Goal: Task Accomplishment & Management: Complete application form

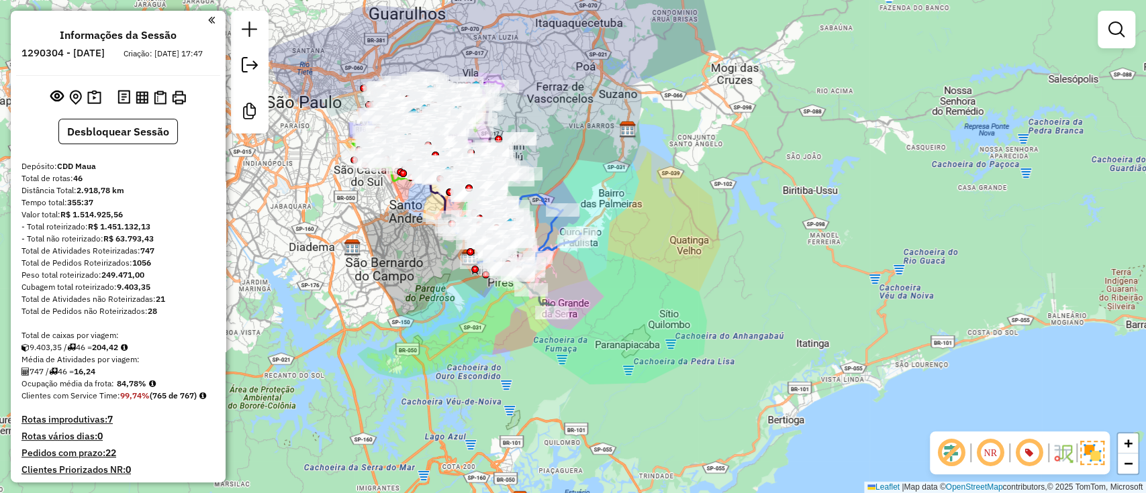
scroll to position [2197, 0]
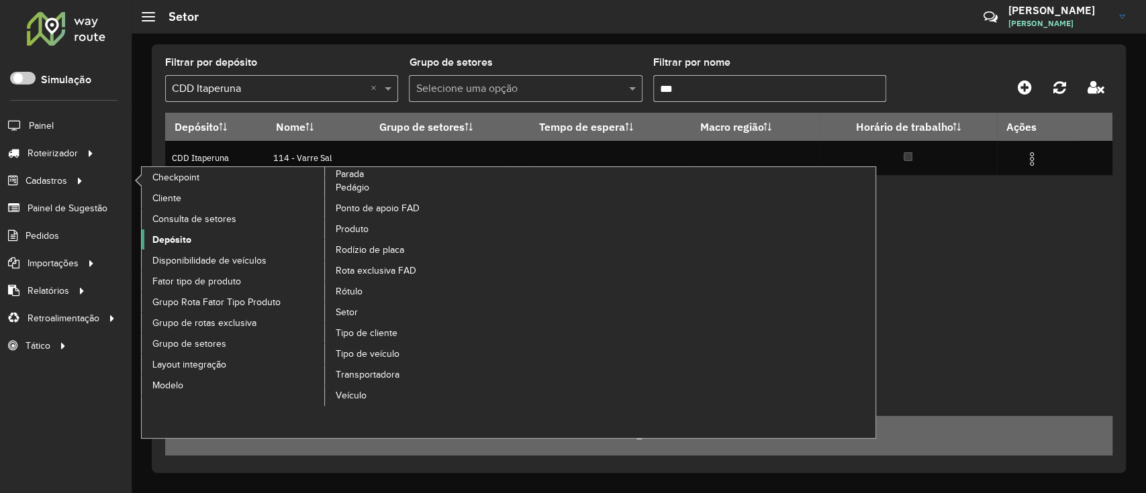
click at [218, 241] on link "Depósito" at bounding box center [234, 240] width 184 height 20
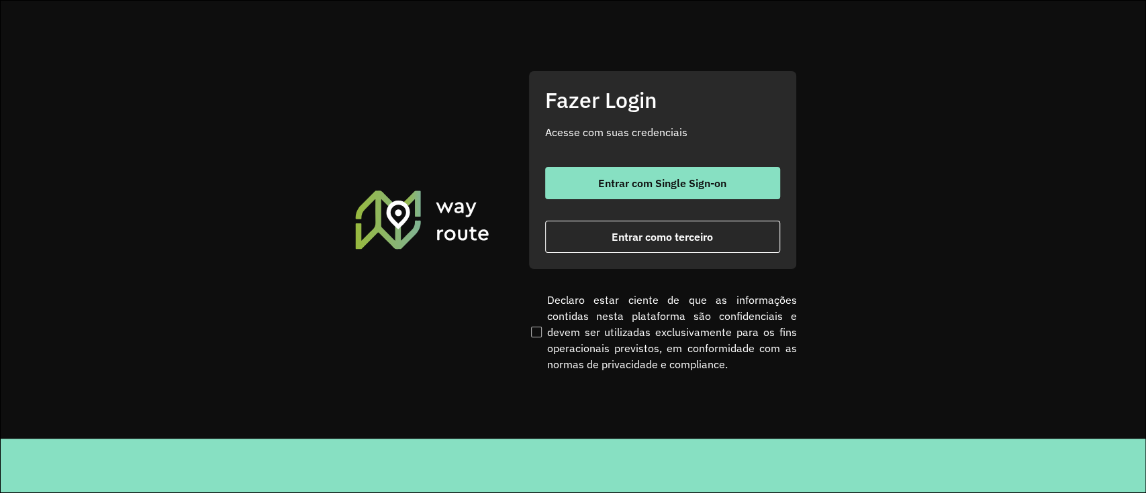
click at [738, 201] on div "Entrar com Single Sign-on Entrar como terceiro" at bounding box center [662, 210] width 235 height 86
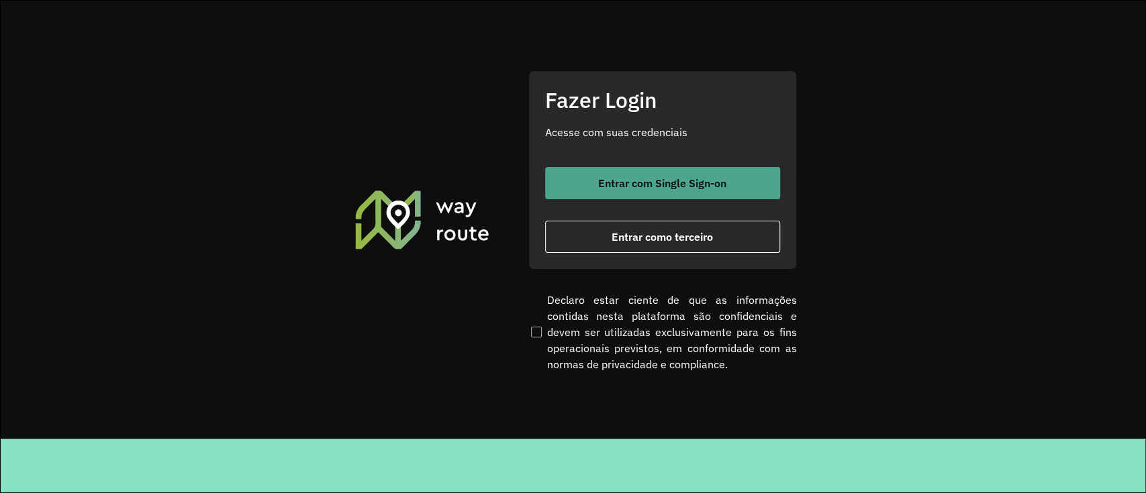
click at [743, 187] on button "Entrar com Single Sign-on" at bounding box center [662, 183] width 235 height 32
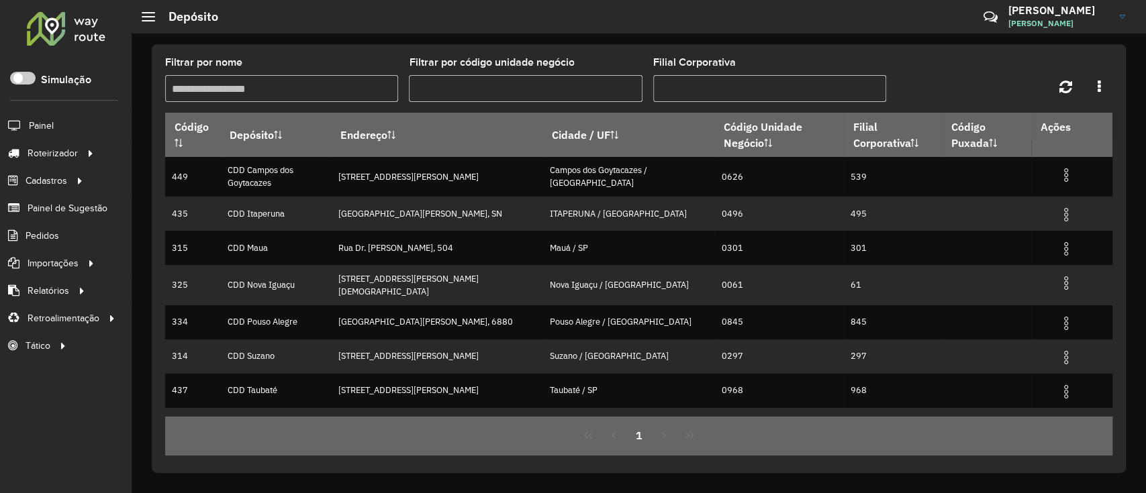
click at [295, 85] on input "Filtrar por nome" at bounding box center [281, 88] width 233 height 27
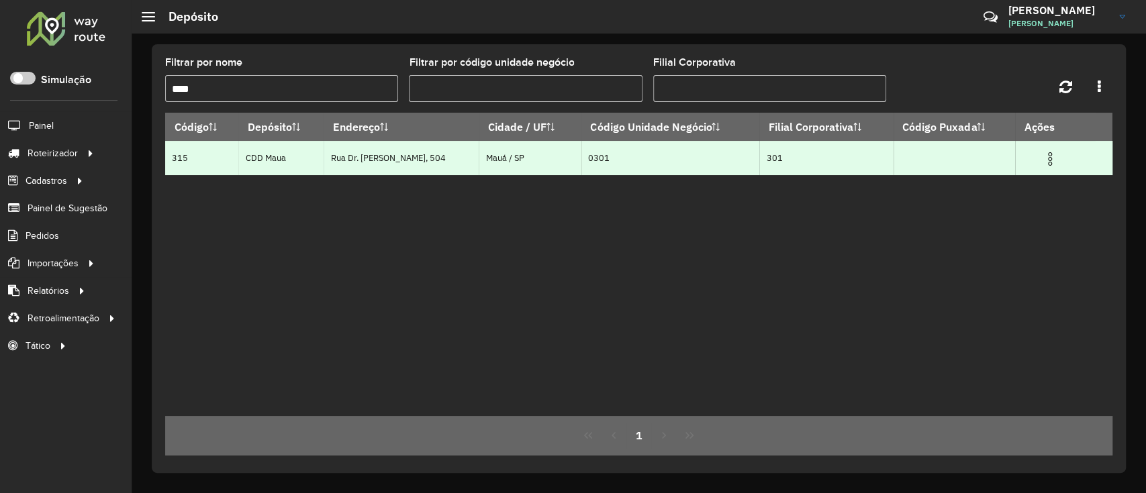
type input "****"
click at [1053, 161] on img at bounding box center [1050, 159] width 16 height 16
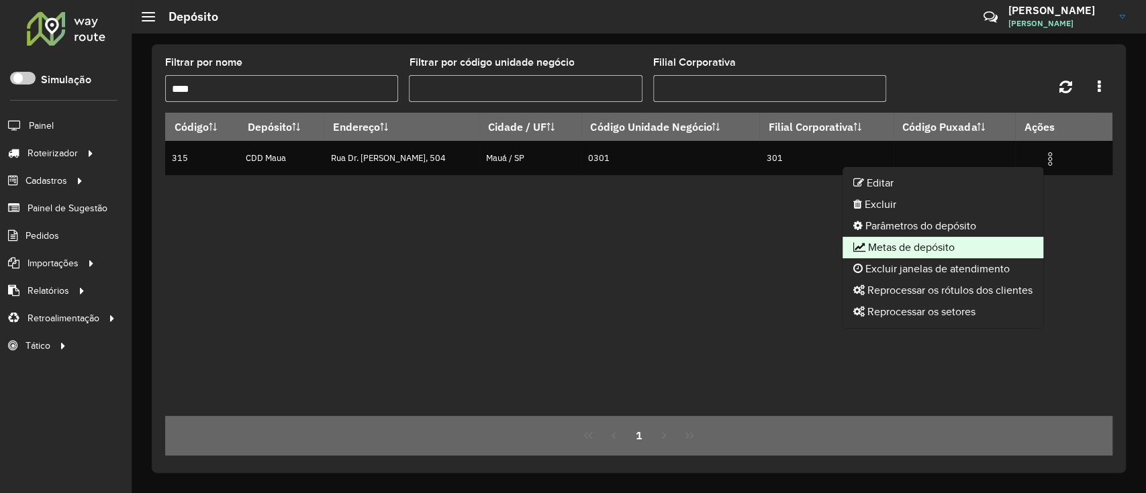
click at [997, 244] on li "Metas de depósito" at bounding box center [943, 247] width 201 height 21
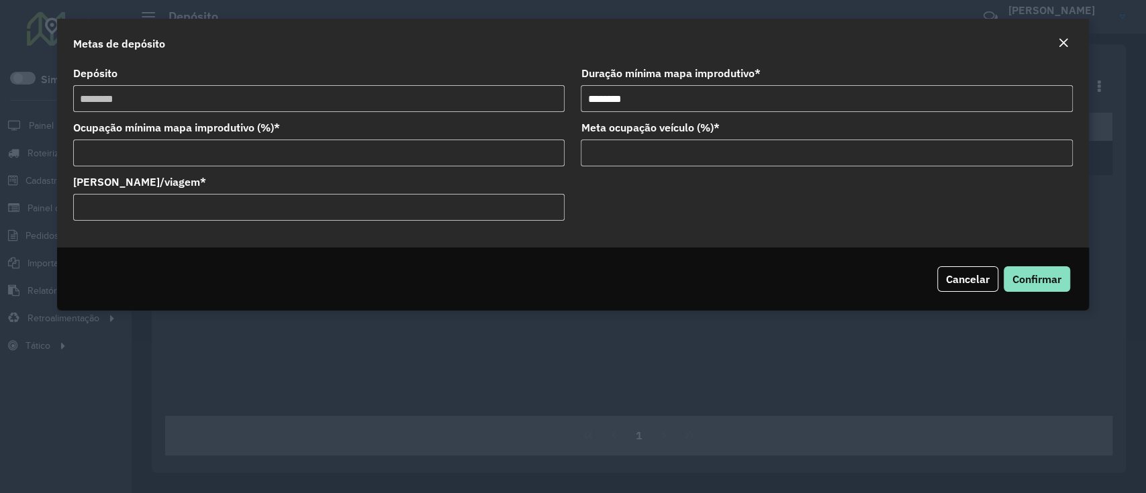
click at [273, 196] on input "*****" at bounding box center [318, 207] width 491 height 27
paste input "number"
type input "******"
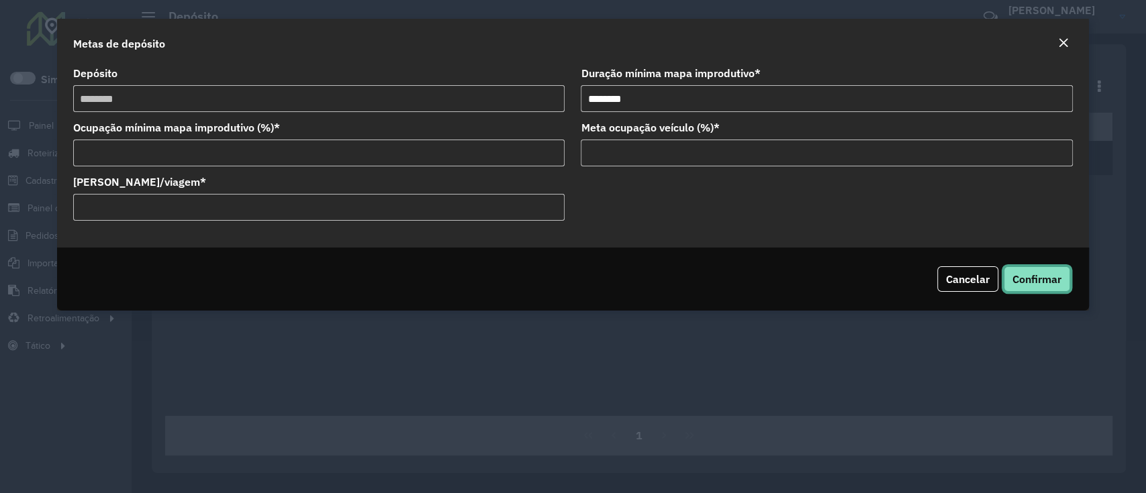
click at [1026, 280] on span "Confirmar" at bounding box center [1036, 279] width 49 height 13
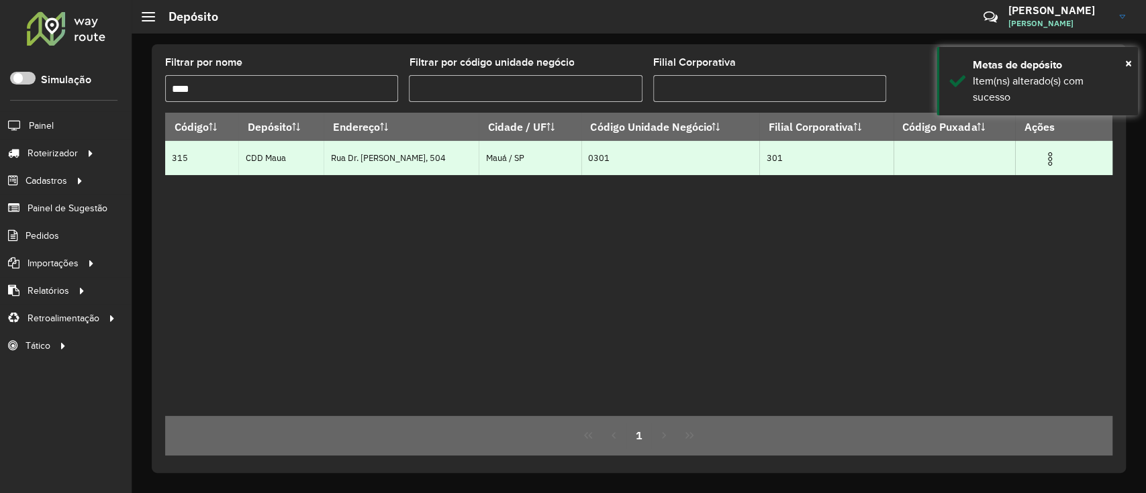
click at [1052, 157] on img at bounding box center [1050, 159] width 16 height 16
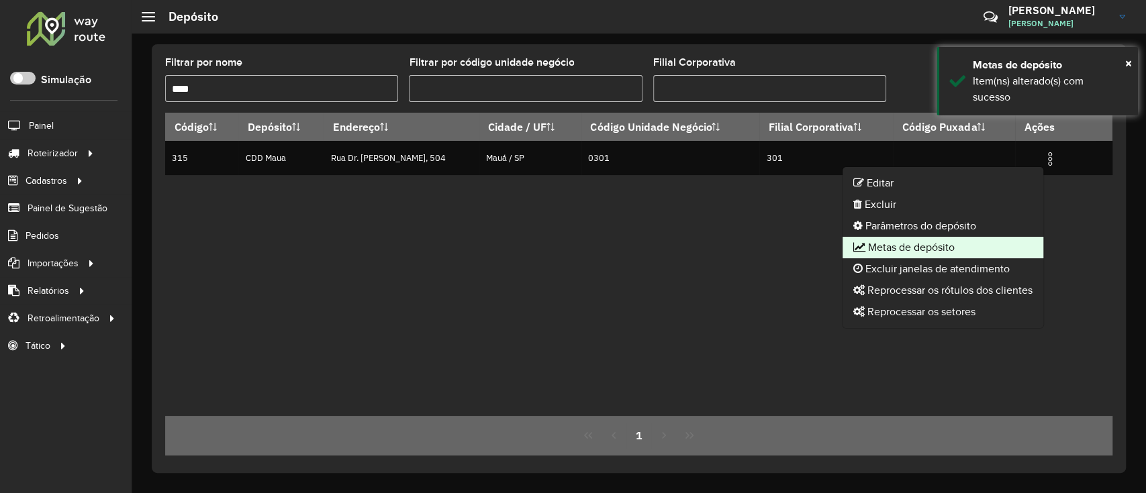
click at [953, 243] on li "Metas de depósito" at bounding box center [943, 247] width 201 height 21
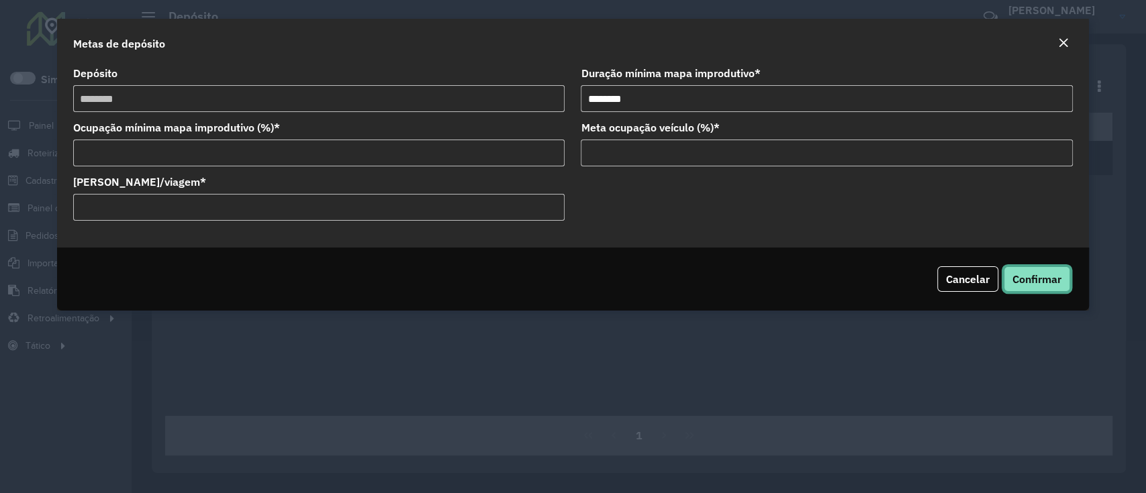
click at [1028, 273] on span "Confirmar" at bounding box center [1036, 279] width 49 height 13
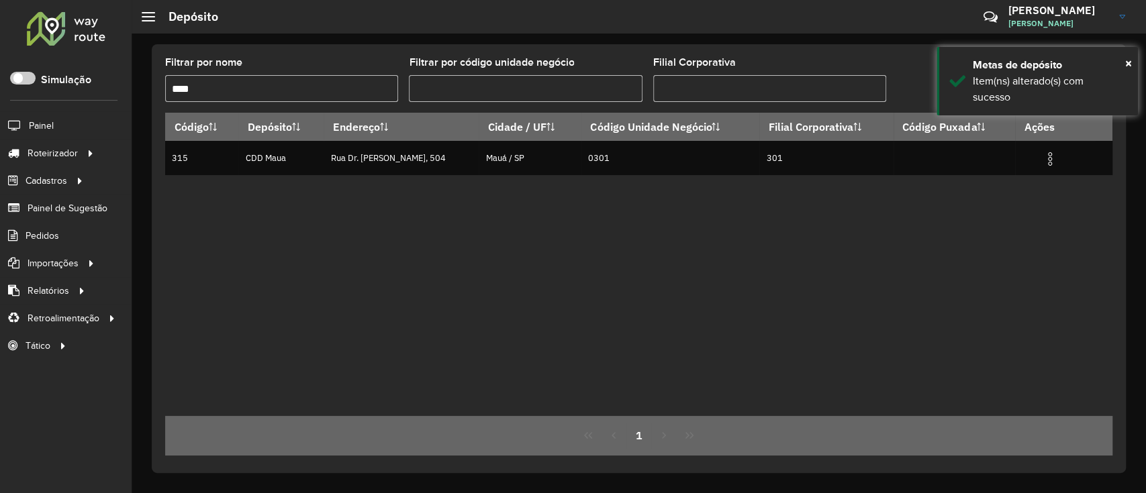
click at [344, 89] on input "****" at bounding box center [281, 88] width 233 height 27
type input "*"
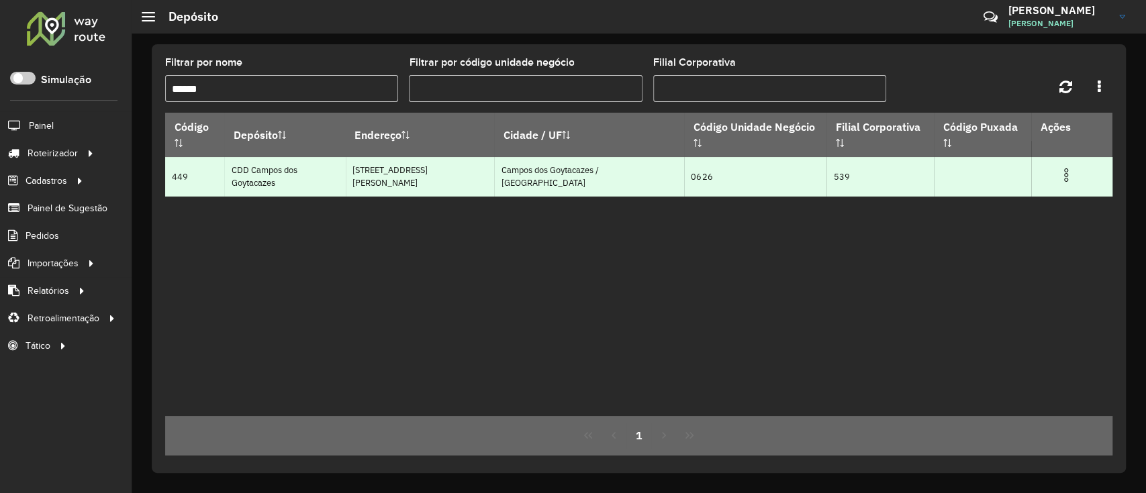
type input "******"
click at [1059, 157] on td at bounding box center [1072, 174] width 81 height 34
click at [1059, 167] on img at bounding box center [1066, 175] width 16 height 16
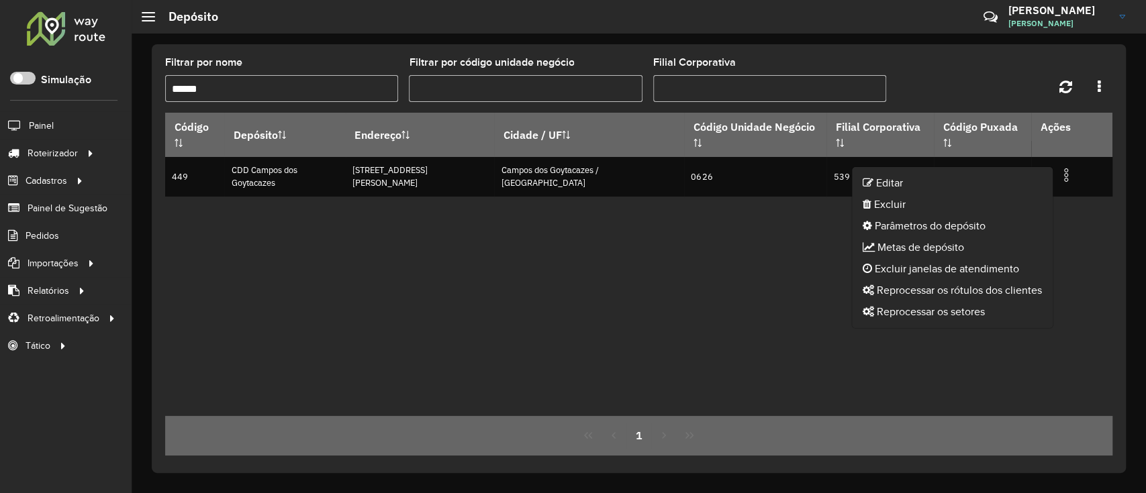
drag, startPoint x: 968, startPoint y: 233, endPoint x: 967, endPoint y: 250, distance: 17.5
click at [969, 252] on ul "Editar Excluir Parâmetros do depósito Metas de depósito Excluir janelas de aten…" at bounding box center [952, 247] width 202 height 162
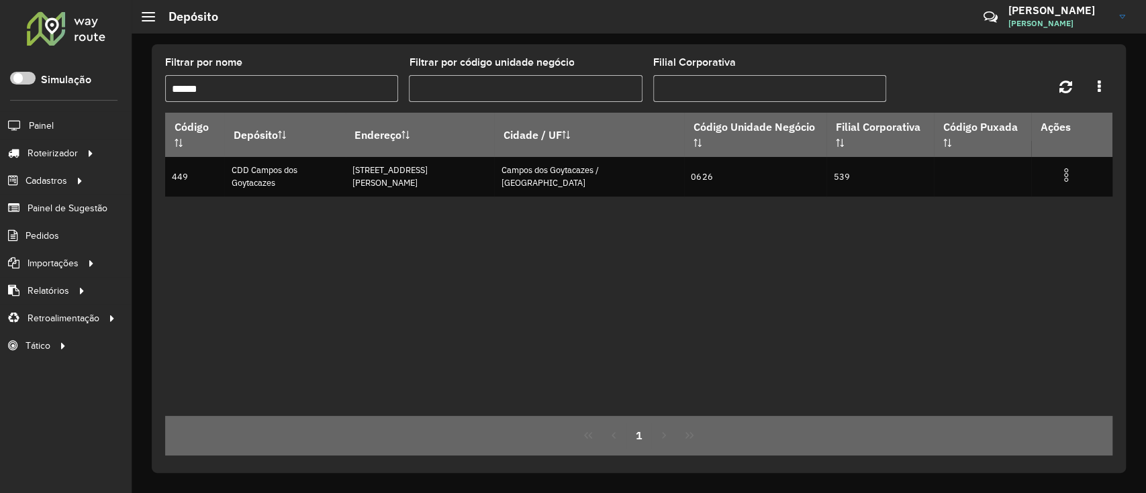
click at [967, 245] on div "Código Depósito Endereço Cidade / UF Código Unidade Negócio Filial Corporativa …" at bounding box center [638, 264] width 947 height 303
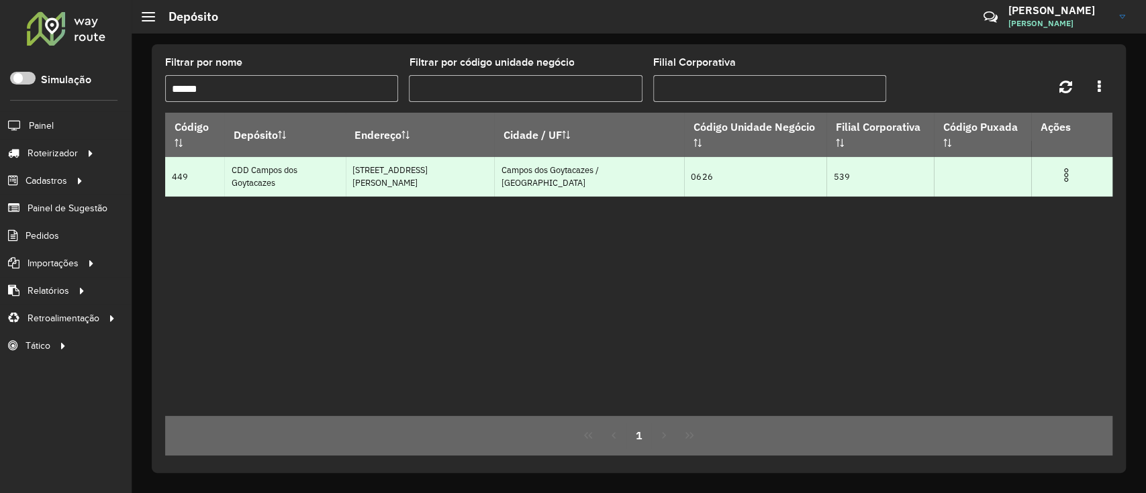
click at [1053, 168] on td at bounding box center [1072, 174] width 81 height 34
click at [1058, 167] on img at bounding box center [1066, 175] width 16 height 16
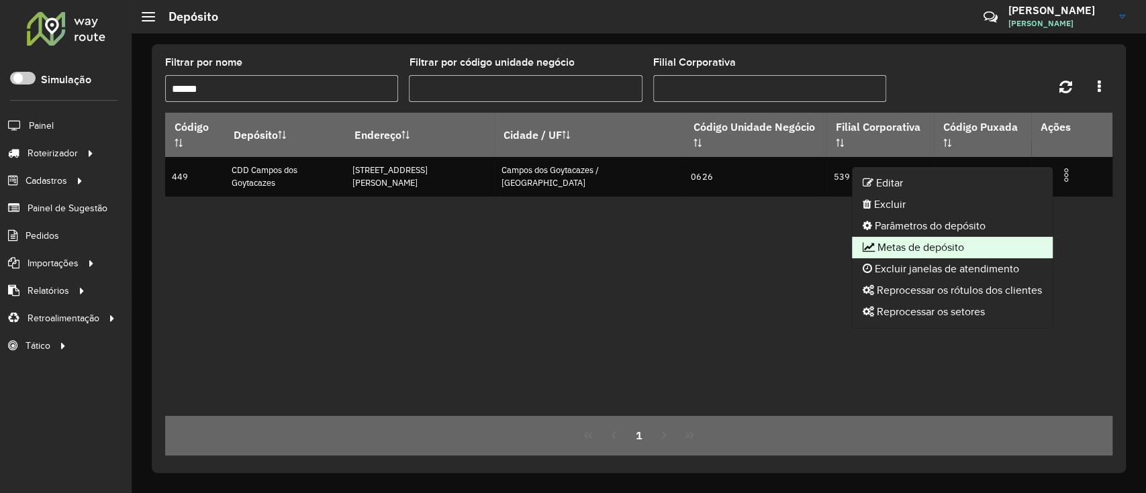
click at [968, 241] on li "Metas de depósito" at bounding box center [952, 247] width 201 height 21
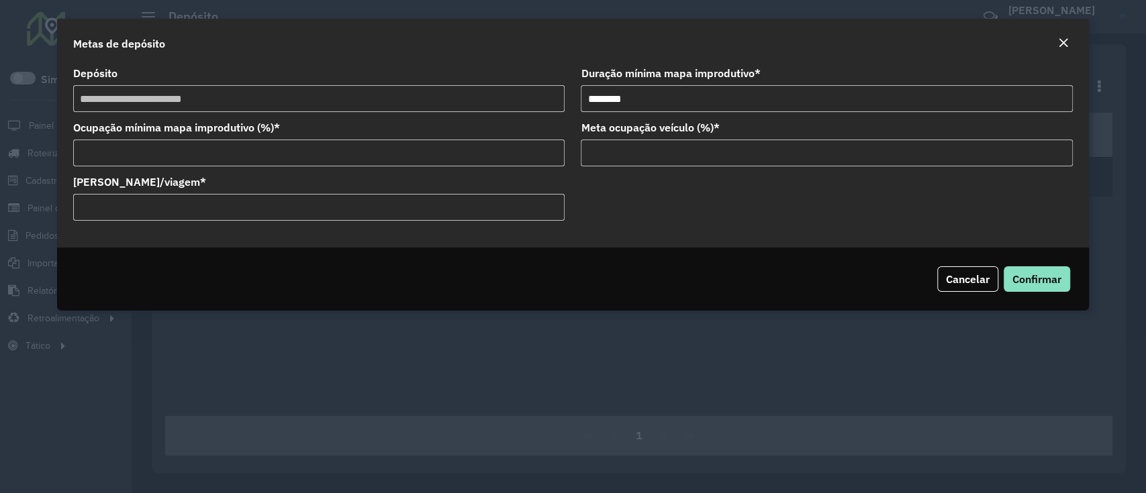
click at [308, 188] on div "Meta Caixas/viagem * ***" at bounding box center [318, 199] width 491 height 44
click at [311, 201] on input "***" at bounding box center [318, 207] width 491 height 27
type input "******"
click at [1026, 283] on span "Confirmar" at bounding box center [1036, 279] width 49 height 13
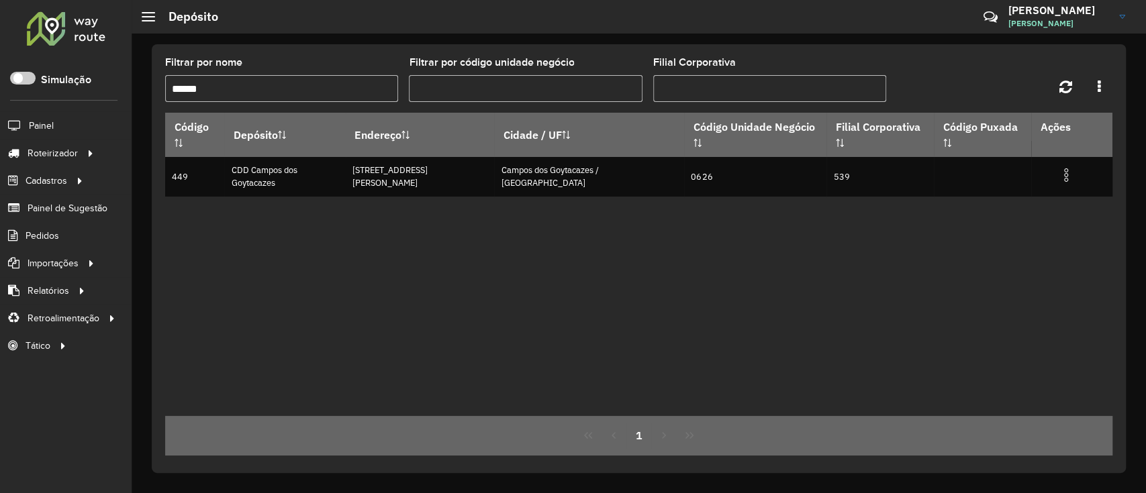
click at [306, 85] on input "******" at bounding box center [281, 88] width 233 height 27
type input "*"
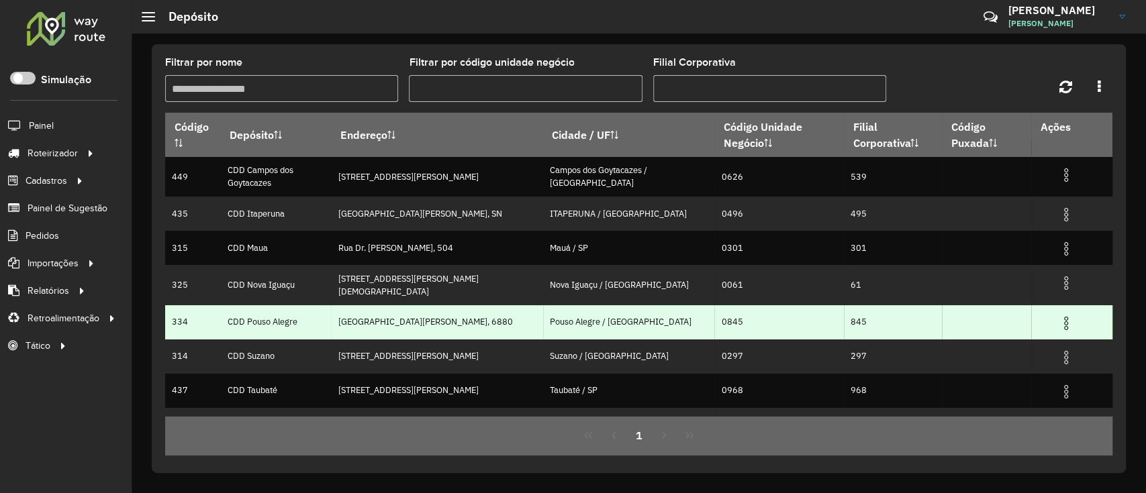
click at [1058, 320] on img at bounding box center [1066, 324] width 16 height 16
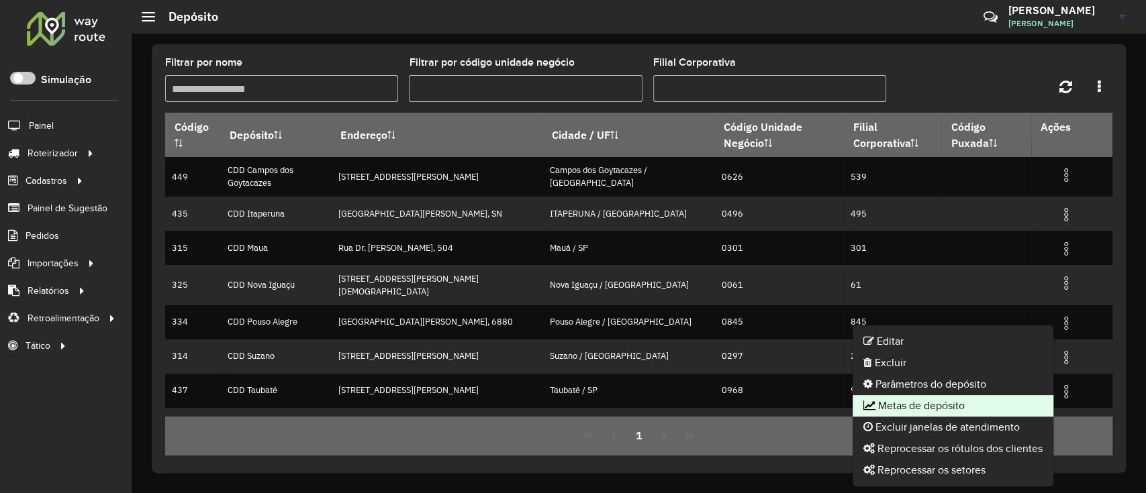
click at [943, 403] on li "Metas de depósito" at bounding box center [953, 405] width 201 height 21
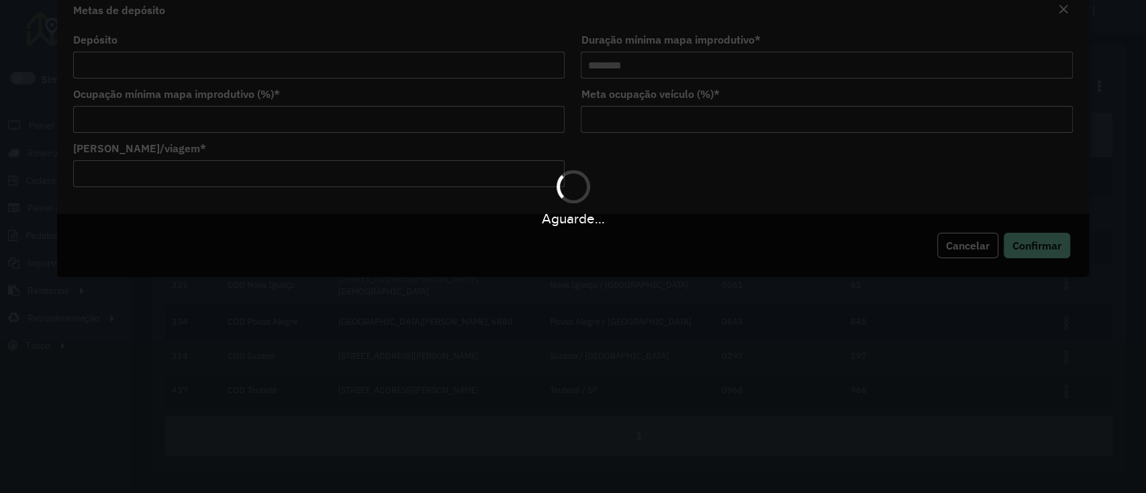
type input "**********"
type input "********"
type input "**"
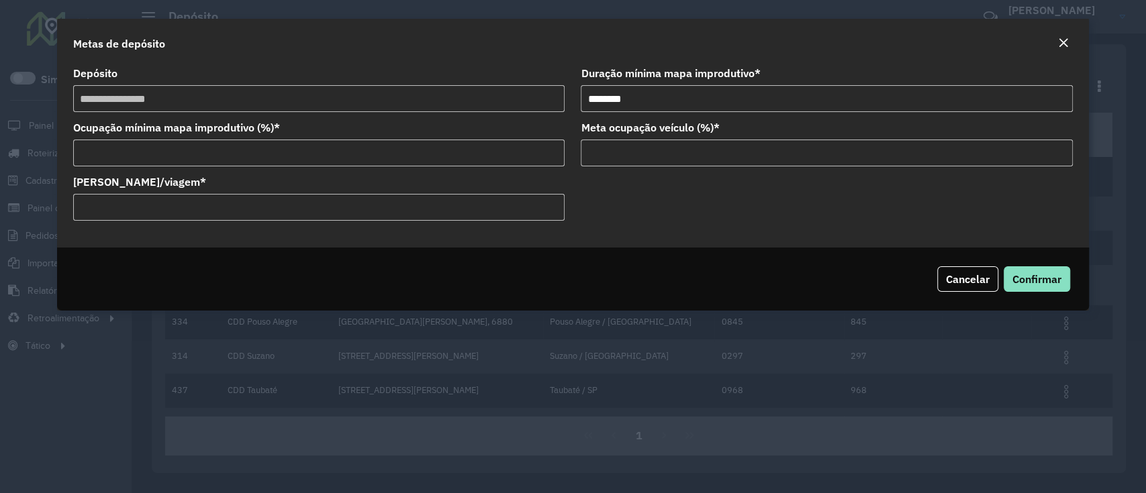
click at [337, 199] on input "*****" at bounding box center [318, 207] width 491 height 27
paste input "number"
type input "******"
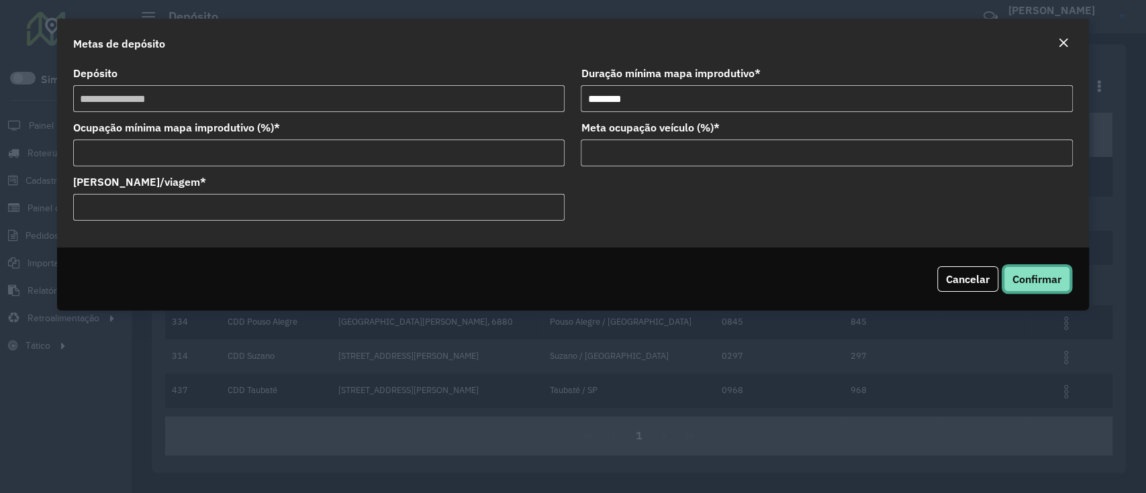
click at [1024, 270] on button "Confirmar" at bounding box center [1037, 280] width 66 height 26
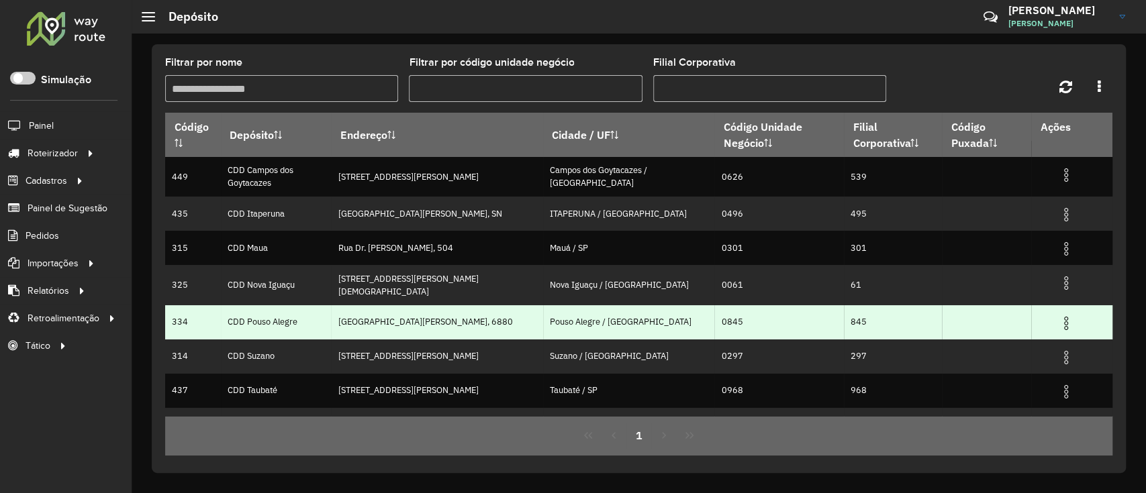
click at [1063, 316] on img at bounding box center [1066, 324] width 16 height 16
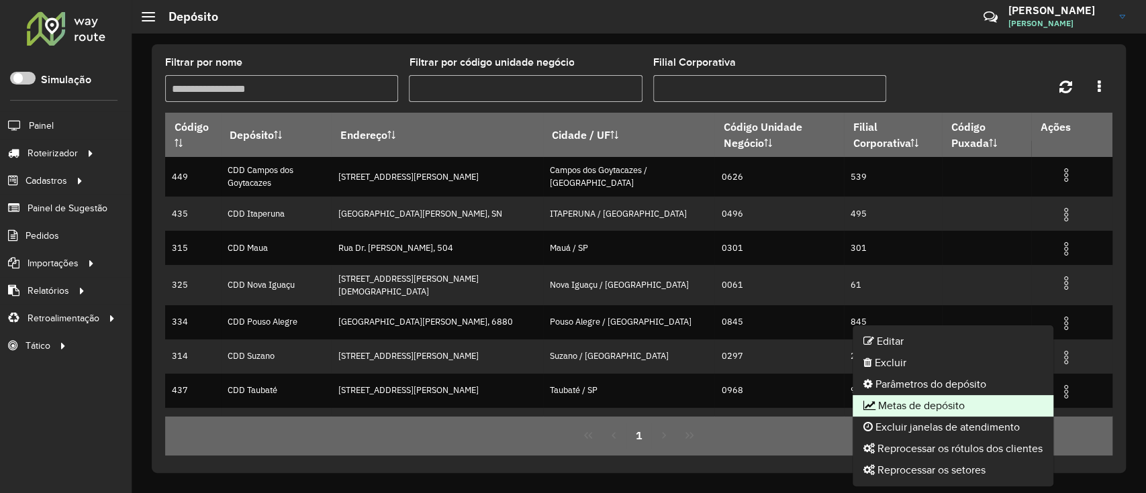
click at [937, 406] on li "Metas de depósito" at bounding box center [953, 405] width 201 height 21
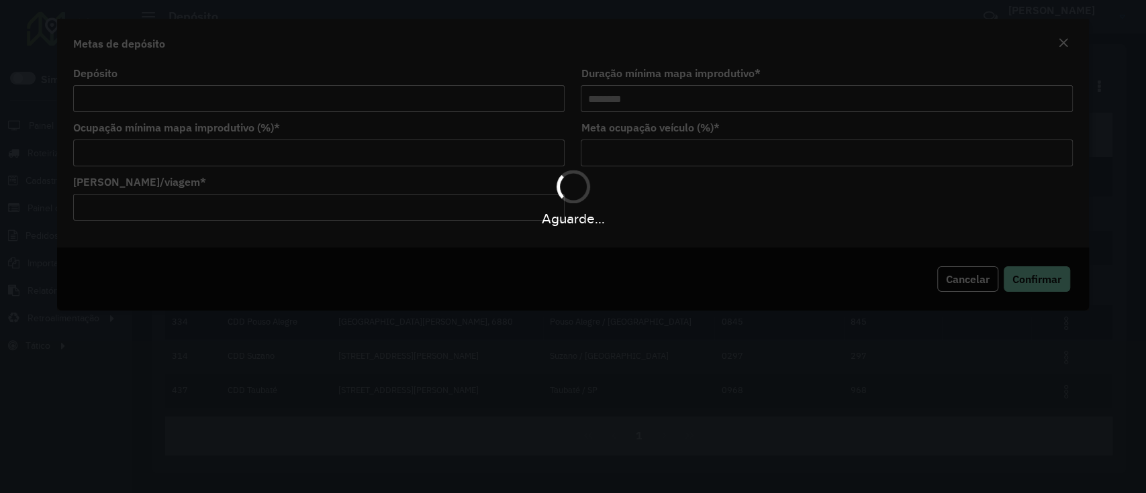
type input "**********"
type input "********"
type input "**"
type input "*****"
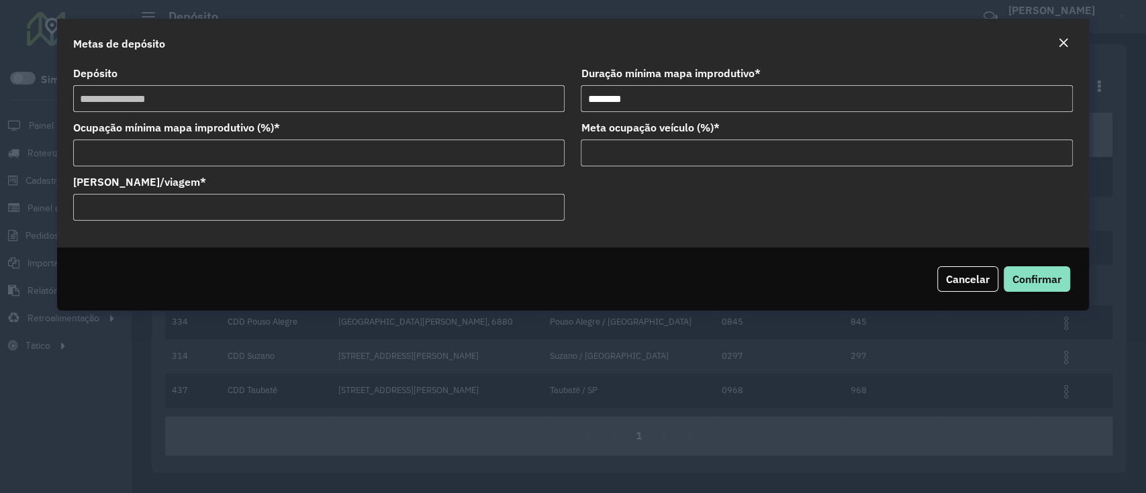
click at [628, 154] on input "**" at bounding box center [826, 153] width 491 height 27
click at [978, 282] on span "Cancelar" at bounding box center [968, 279] width 44 height 13
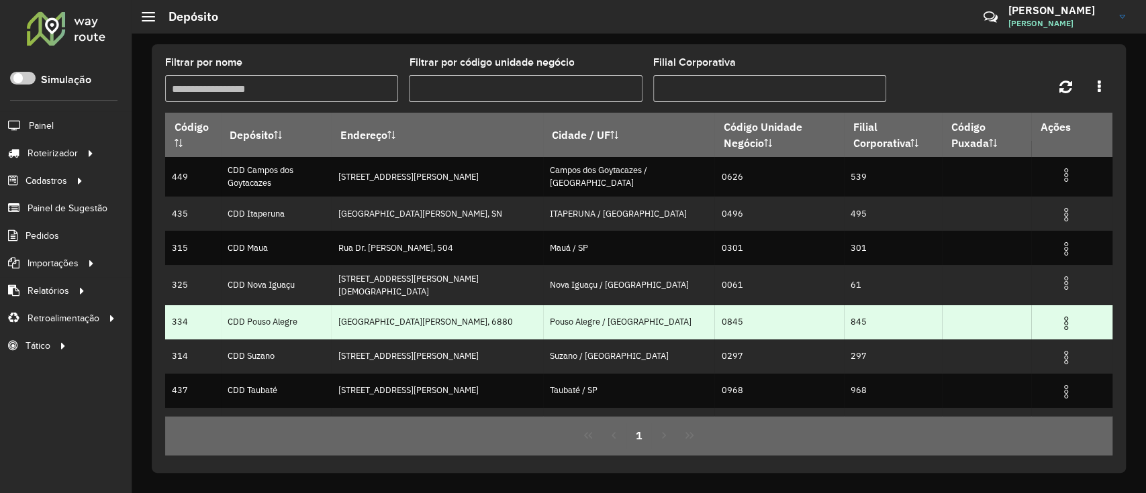
click at [1065, 316] on img at bounding box center [1066, 324] width 16 height 16
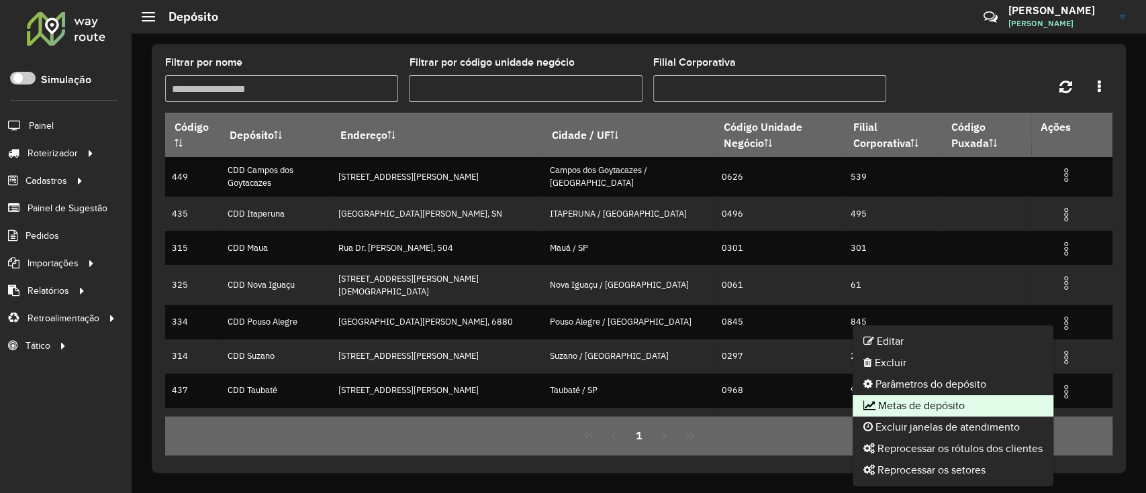
click at [957, 406] on li "Metas de depósito" at bounding box center [953, 405] width 201 height 21
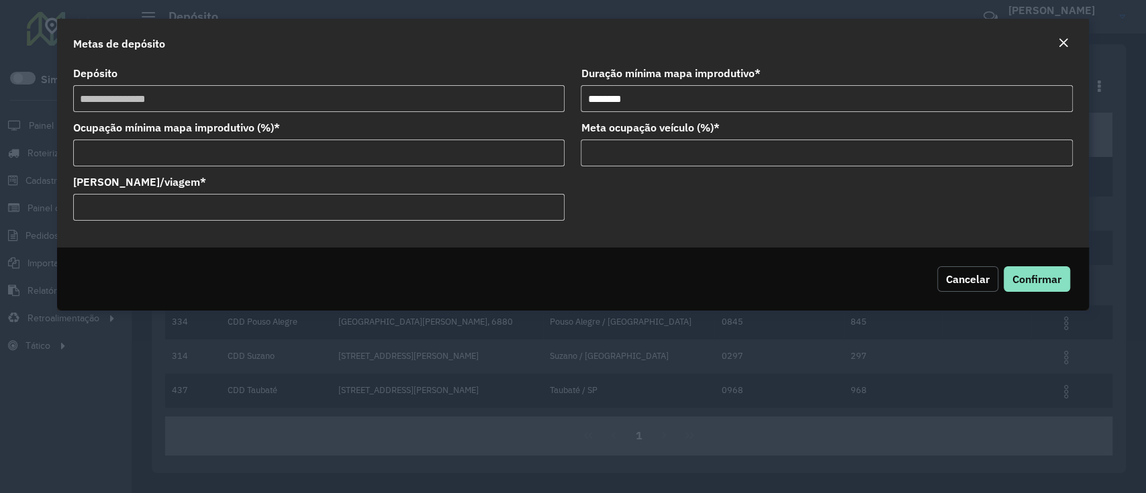
click at [962, 283] on span "Cancelar" at bounding box center [968, 279] width 44 height 13
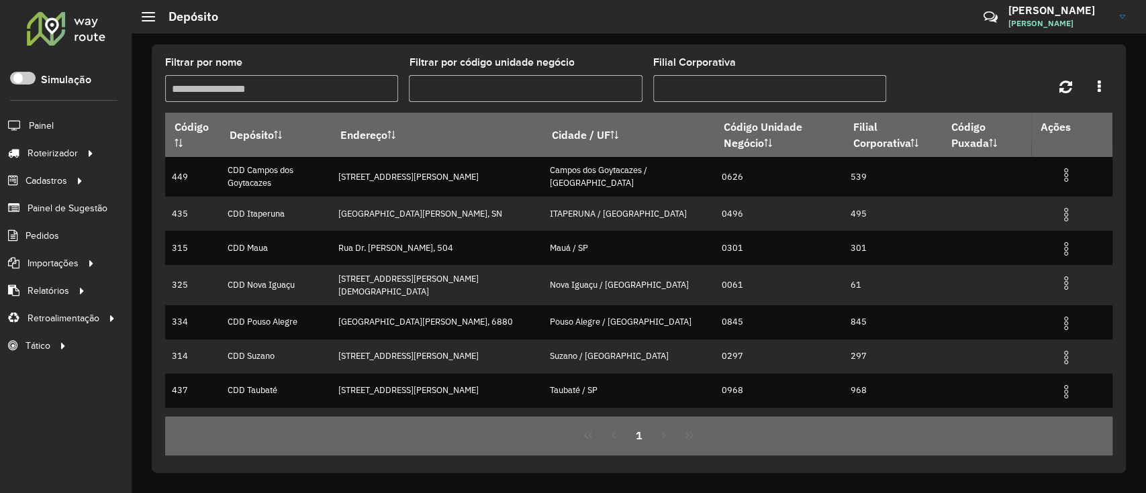
click at [297, 100] on input "Filtrar por nome" at bounding box center [281, 88] width 233 height 27
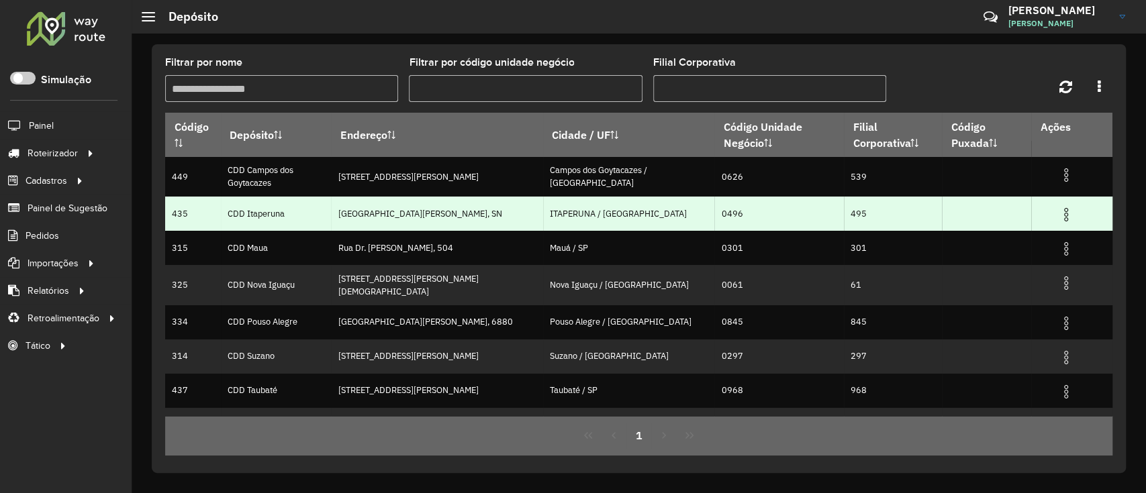
click at [1063, 213] on img at bounding box center [1066, 215] width 16 height 16
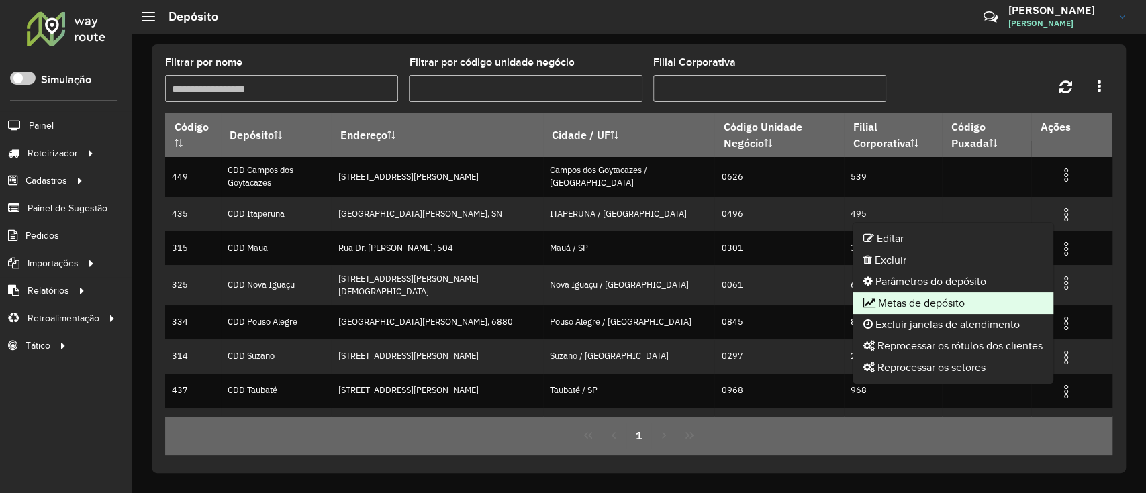
click at [933, 306] on li "Metas de depósito" at bounding box center [953, 303] width 201 height 21
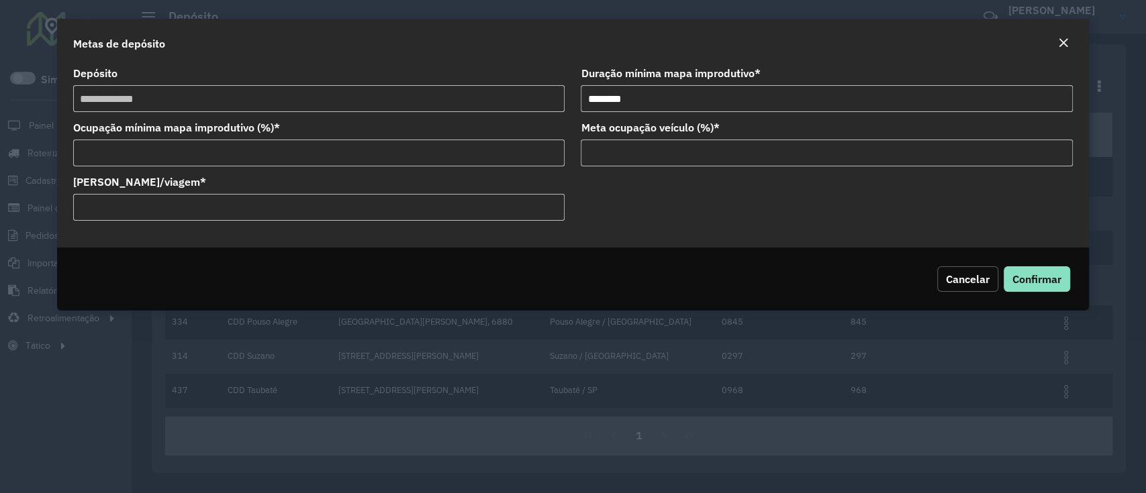
click at [967, 268] on button "Cancelar" at bounding box center [967, 280] width 61 height 26
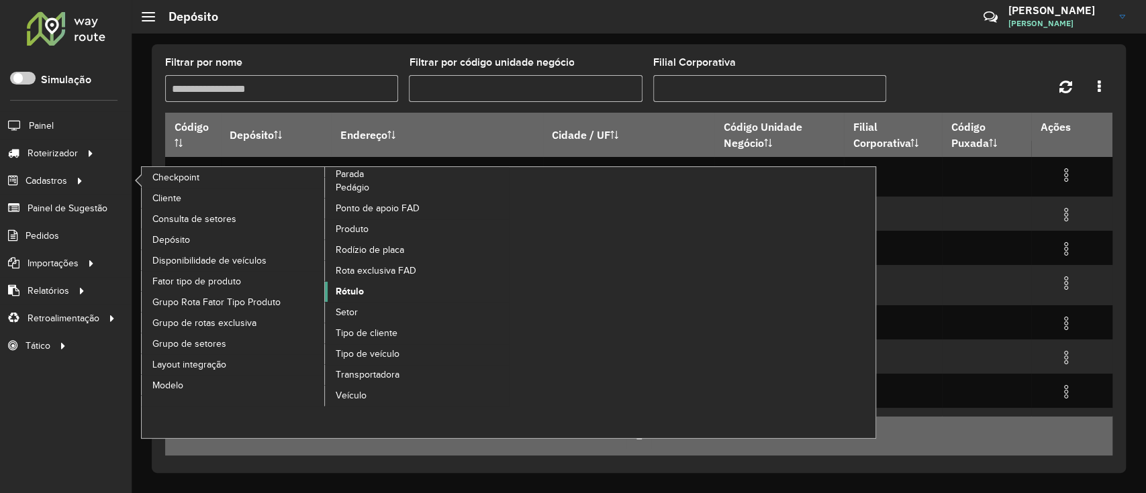
click at [344, 288] on span "Rótulo" at bounding box center [350, 292] width 28 height 14
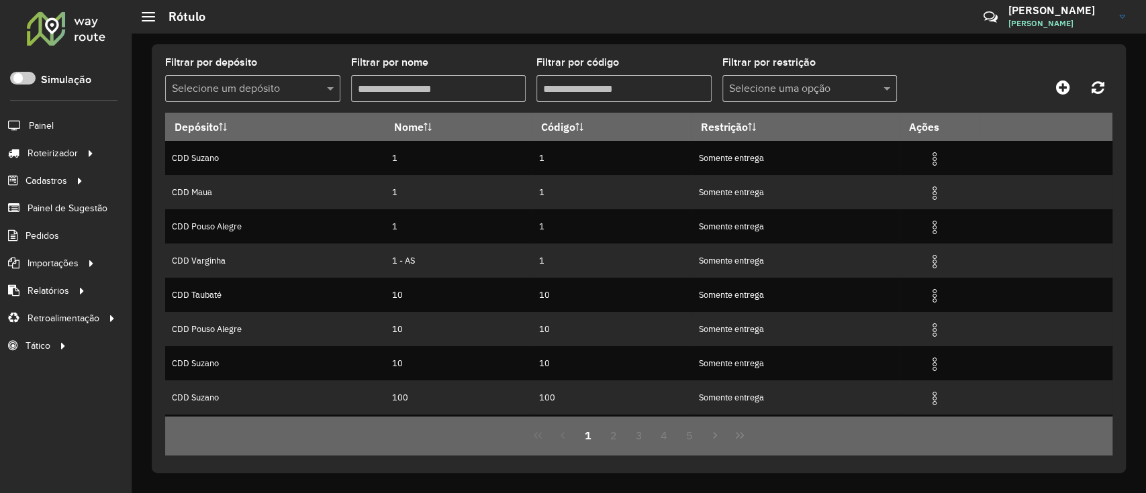
click at [314, 84] on div at bounding box center [252, 89] width 175 height 17
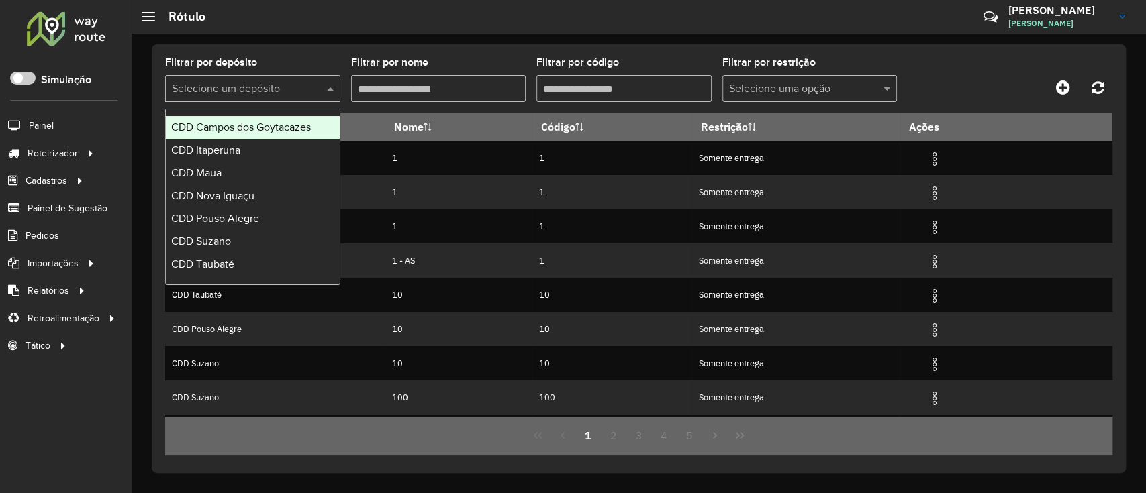
click at [263, 130] on span "CDD Campos dos Goytacazes" at bounding box center [241, 127] width 140 height 11
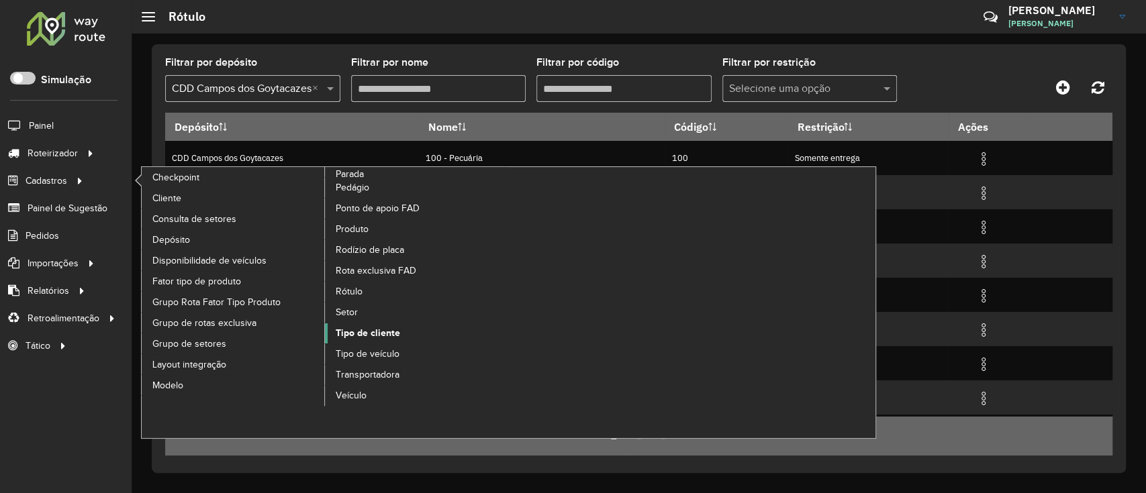
click at [395, 337] on span "Tipo de cliente" at bounding box center [368, 333] width 64 height 14
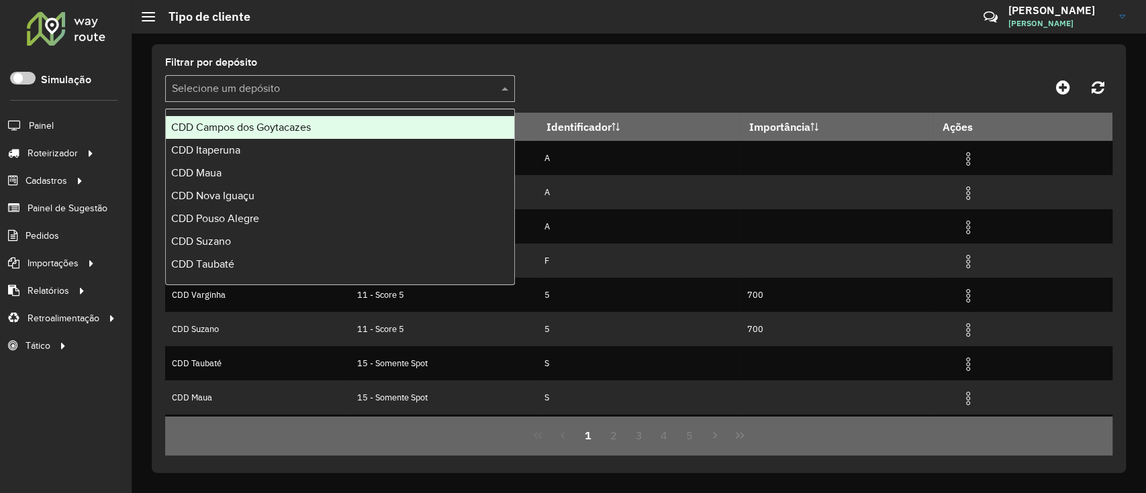
click at [473, 83] on input "text" at bounding box center [326, 89] width 309 height 16
click at [392, 129] on div "CDD Campos dos Goytacazes" at bounding box center [340, 127] width 348 height 23
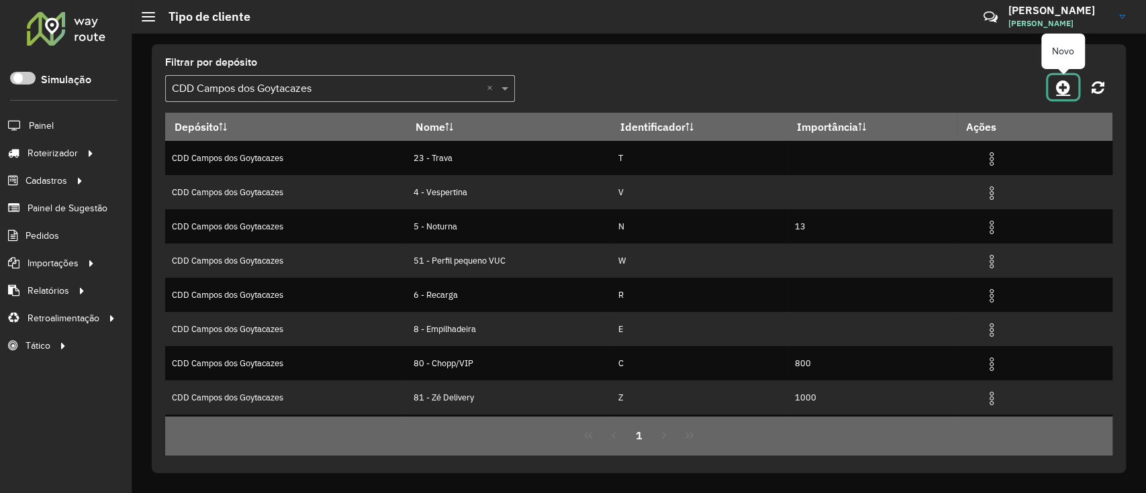
click at [1065, 97] on link at bounding box center [1063, 87] width 30 height 24
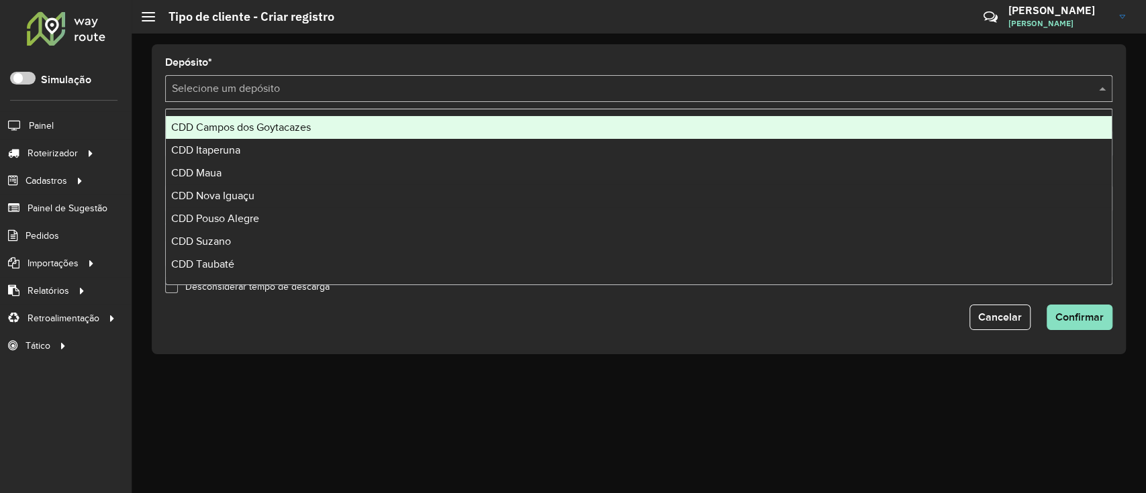
click at [443, 79] on div "Selecione um depósito" at bounding box center [638, 88] width 947 height 27
click at [350, 126] on div "CDD Campos dos Goytacazes" at bounding box center [639, 127] width 946 height 23
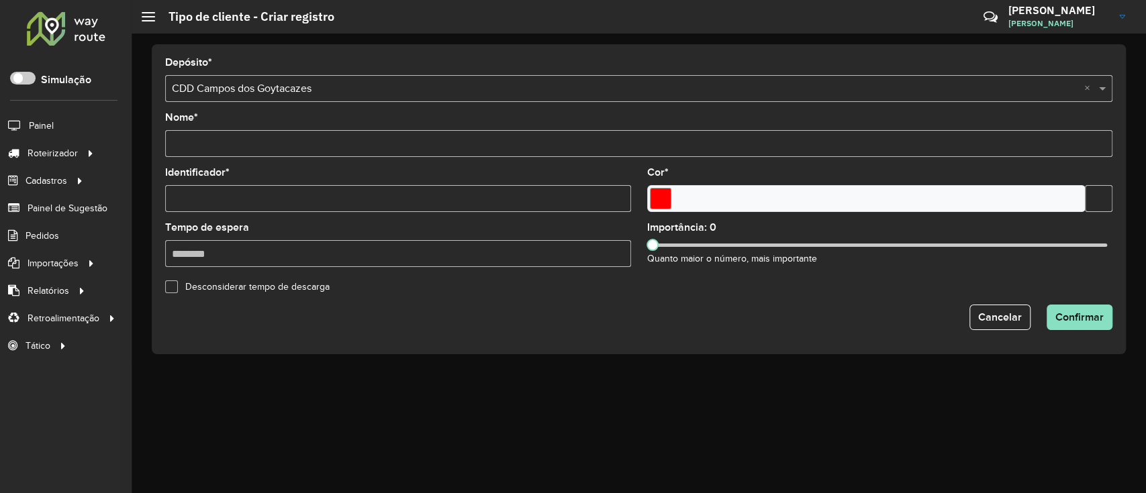
click at [309, 137] on input "Nome *" at bounding box center [638, 143] width 947 height 27
click at [984, 320] on form "Depósito * Selecione um depósito × CDD Campos dos Goytacazes × Nome * Identific…" at bounding box center [638, 194] width 947 height 273
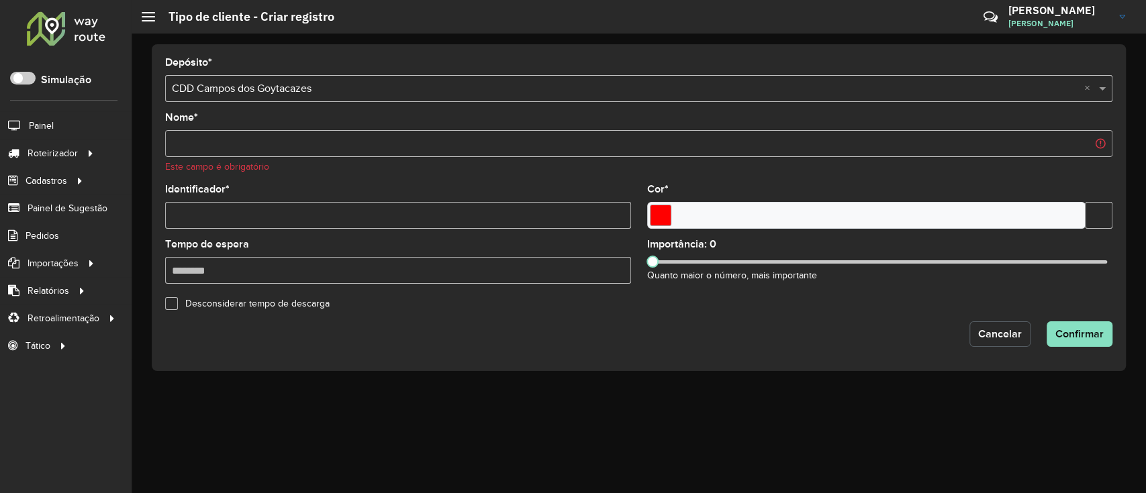
click at [988, 333] on span "Cancelar" at bounding box center [1000, 333] width 44 height 11
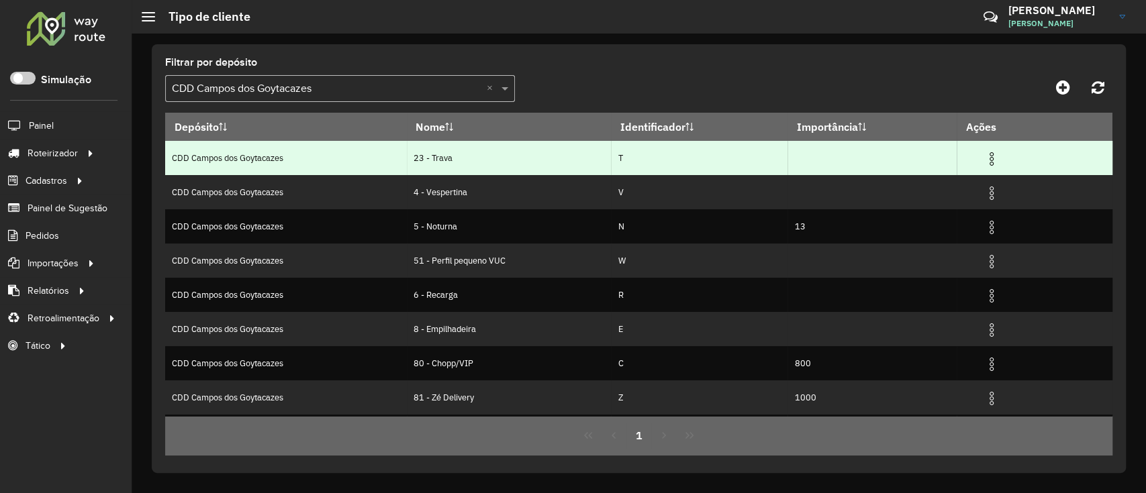
click at [992, 154] on img at bounding box center [992, 159] width 16 height 16
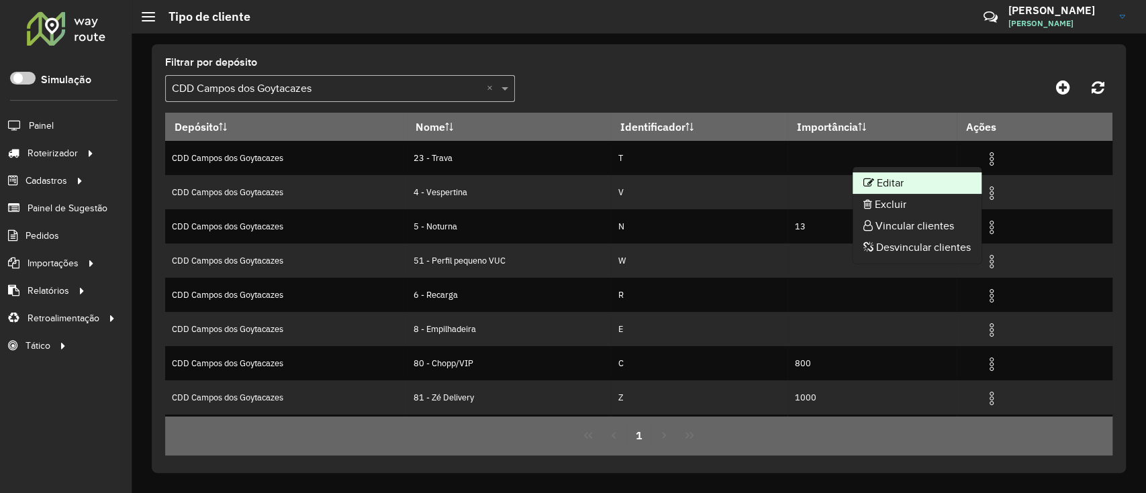
click at [913, 183] on li "Editar" at bounding box center [917, 183] width 129 height 21
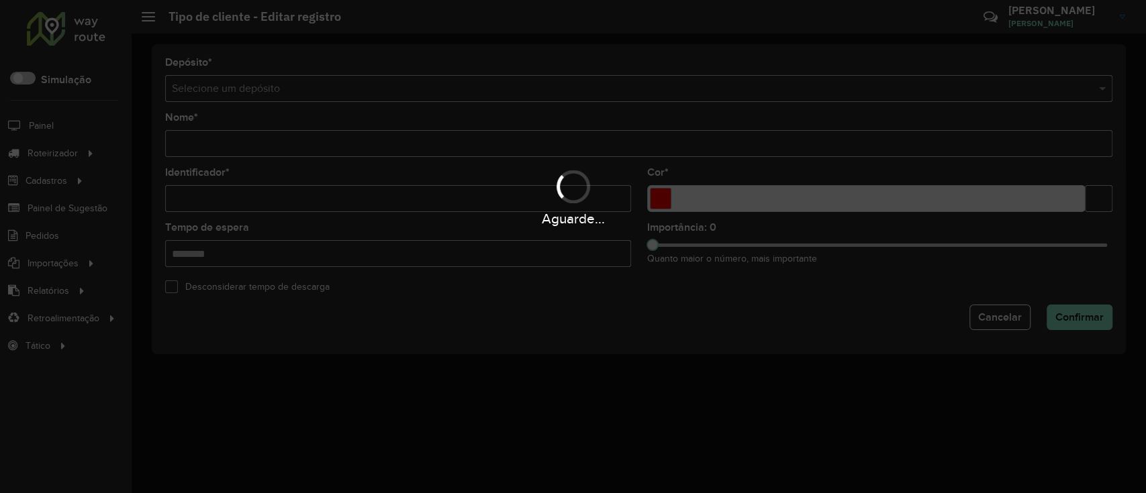
type input "**********"
type input "*"
type input "*******"
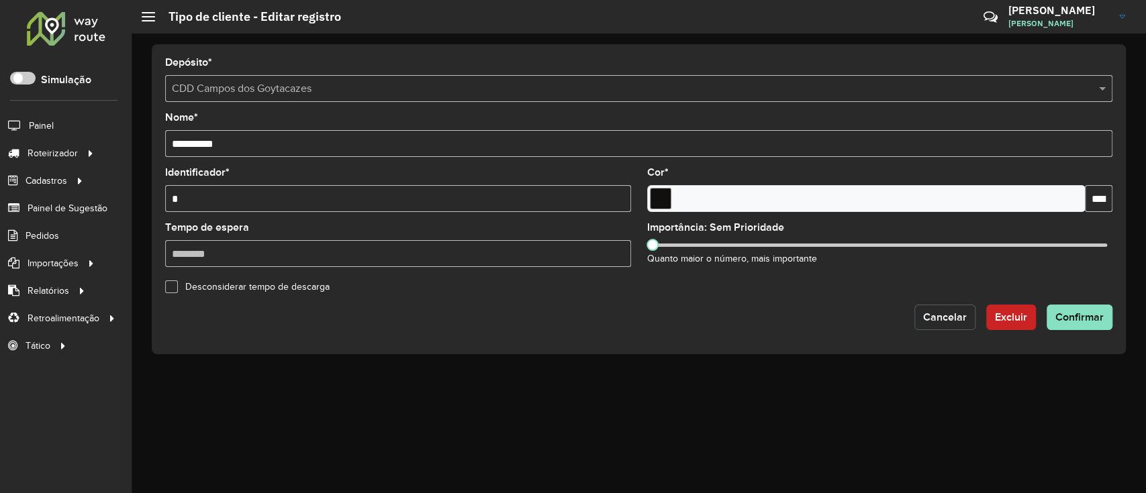
click at [935, 315] on span "Cancelar" at bounding box center [945, 317] width 44 height 11
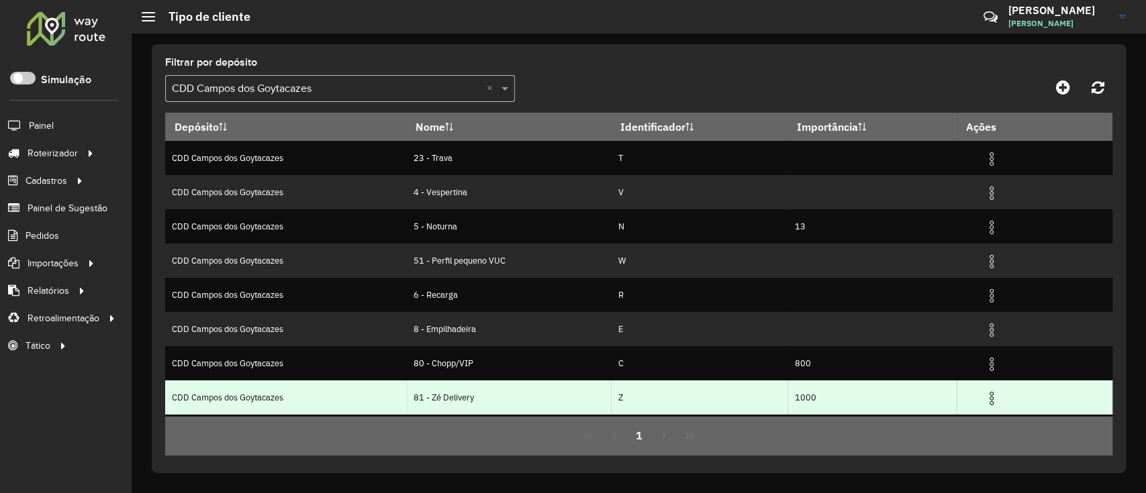
click at [992, 395] on img at bounding box center [992, 399] width 16 height 16
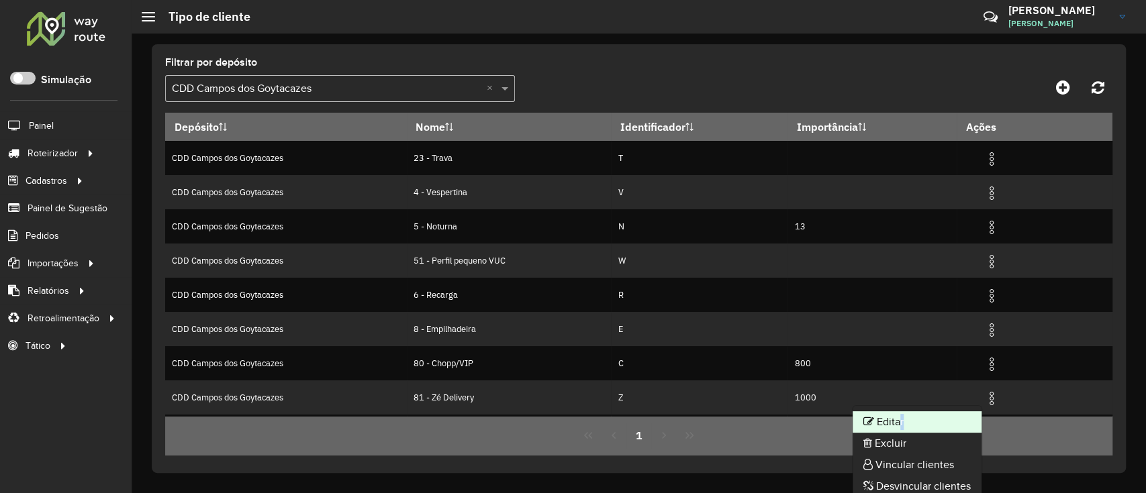
click at [898, 418] on li "Editar" at bounding box center [917, 422] width 129 height 21
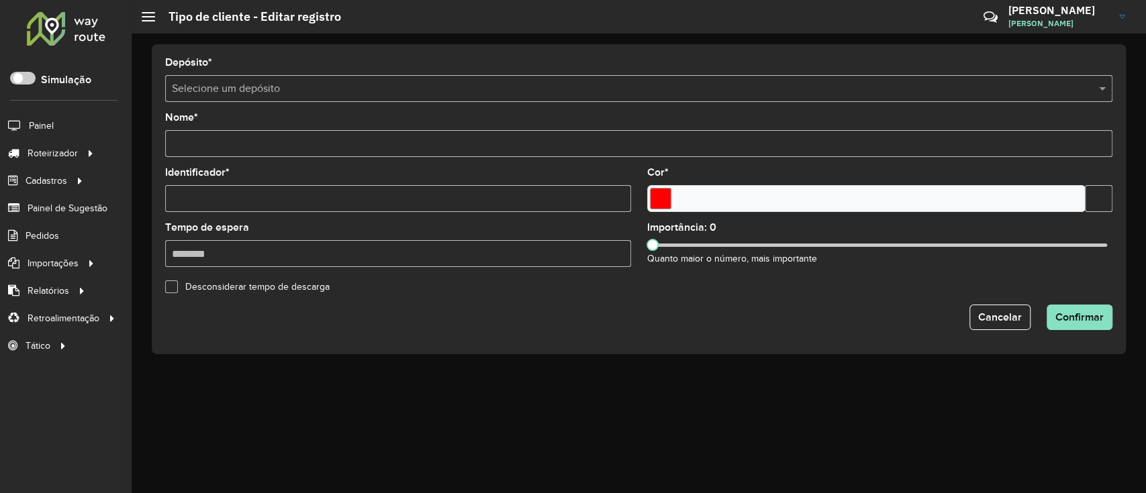
type input "**********"
type input "*"
type input "*******"
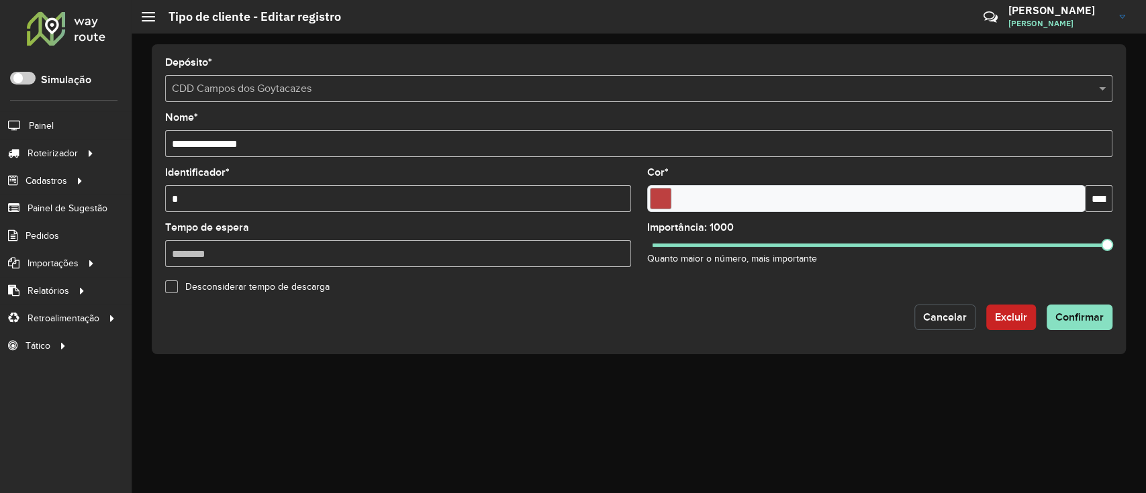
click at [941, 321] on span "Cancelar" at bounding box center [945, 317] width 44 height 11
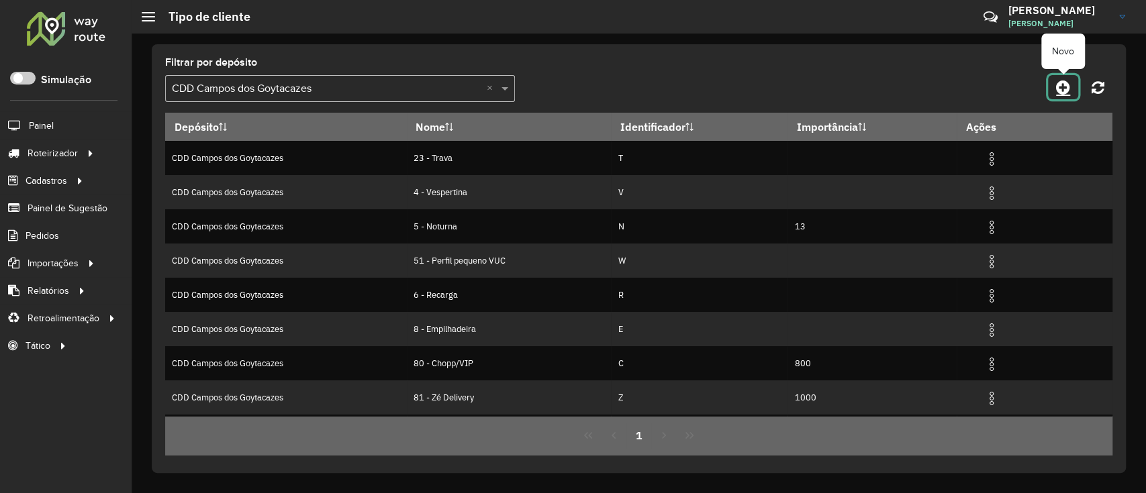
click at [1069, 87] on icon at bounding box center [1063, 87] width 14 height 16
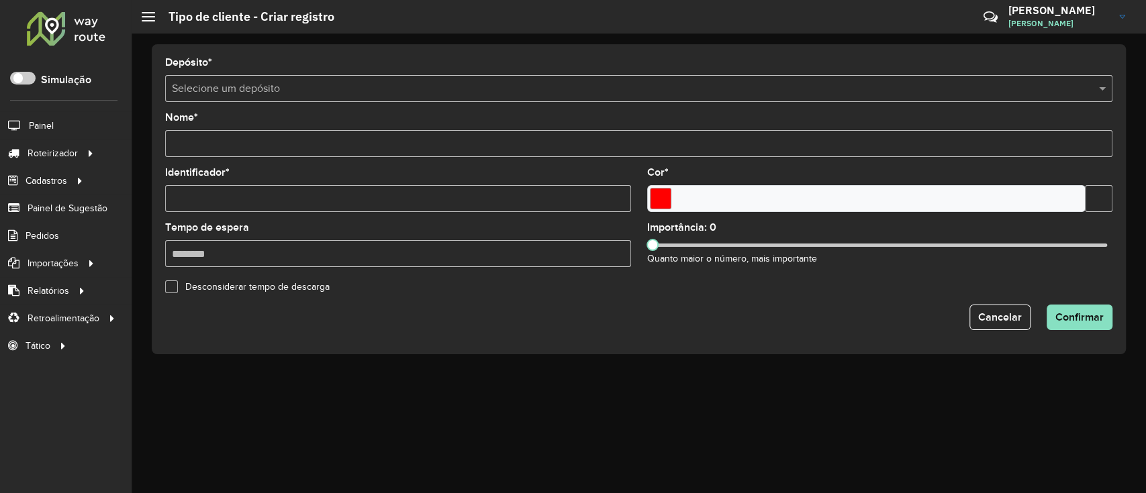
click at [442, 96] on div "Selecione um depósito" at bounding box center [638, 88] width 947 height 27
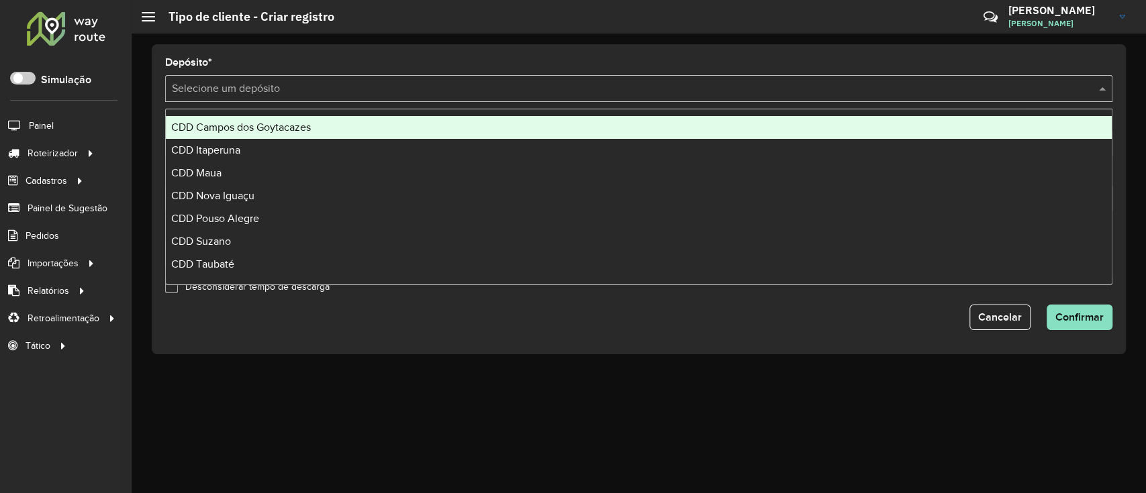
click at [283, 124] on span "CDD Campos dos Goytacazes" at bounding box center [241, 127] width 140 height 11
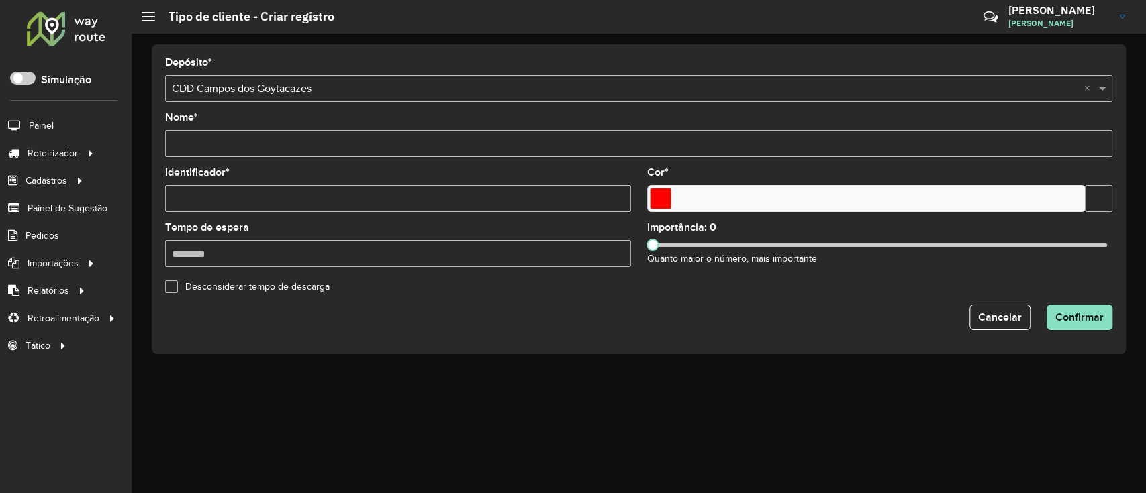
click at [269, 142] on input "Nome *" at bounding box center [638, 143] width 947 height 27
type input "**********"
click at [427, 201] on input "Identificador *" at bounding box center [398, 198] width 466 height 27
type input "*"
click at [209, 191] on input "*" at bounding box center [398, 198] width 466 height 27
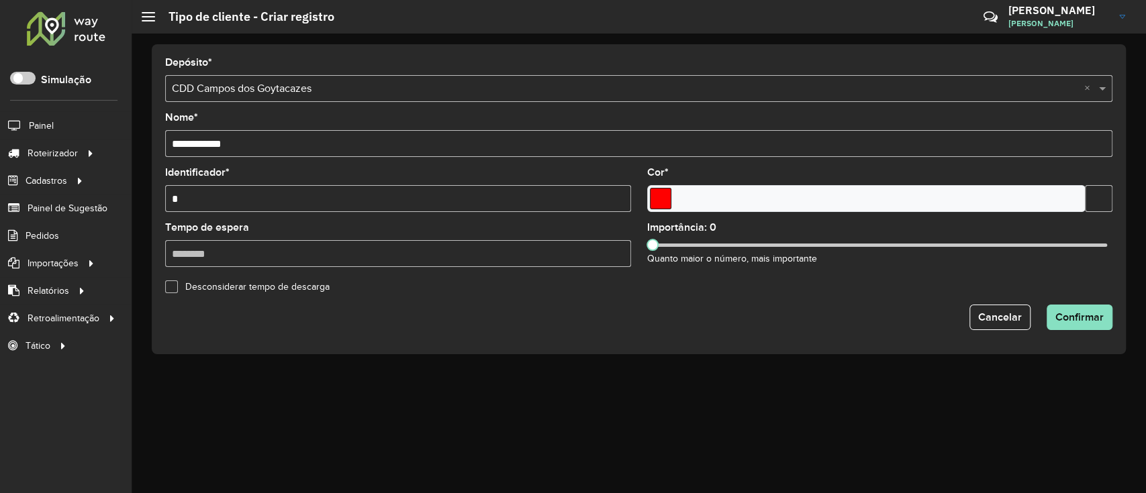
type input "*"
click at [664, 199] on input "Select a color" at bounding box center [660, 198] width 21 height 21
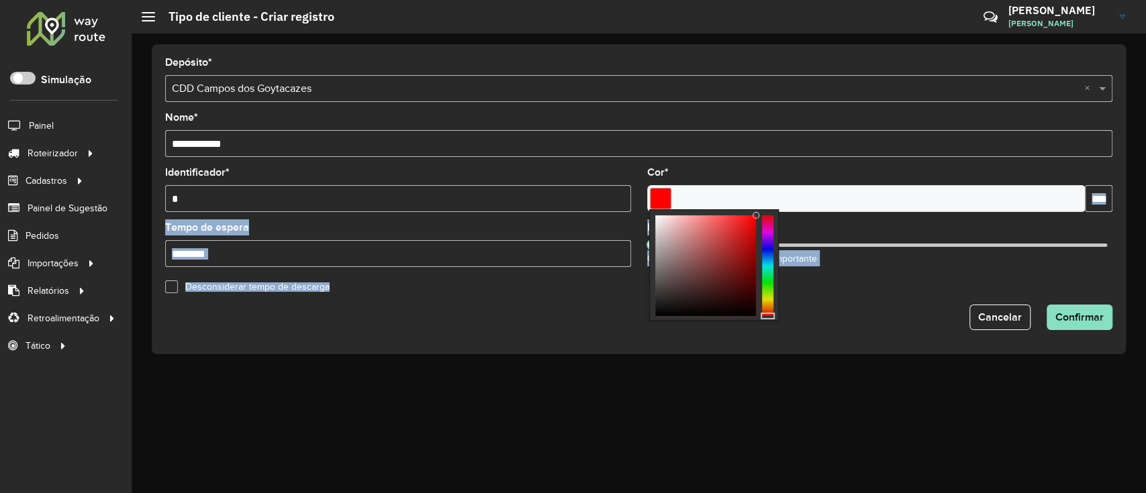
drag, startPoint x: 755, startPoint y: 220, endPoint x: 790, endPoint y: 187, distance: 48.0
click at [790, 187] on body "Aguarde... Pop-up bloqueado! Seu navegador bloqueou automáticamente a abertura …" at bounding box center [573, 246] width 1146 height 493
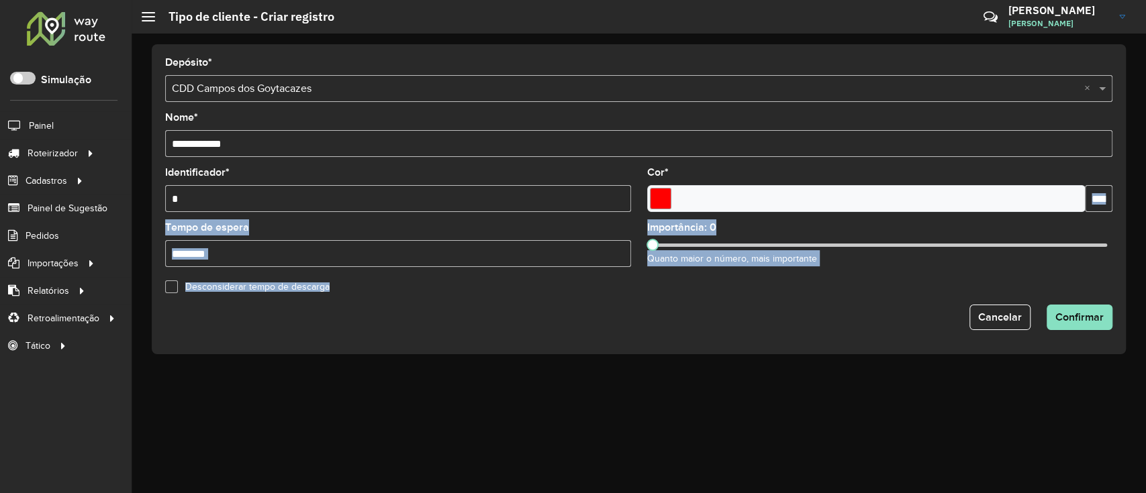
click at [785, 229] on div "Importância: 0 Quanto maior o número, mais importante" at bounding box center [880, 245] width 466 height 44
click at [1105, 222] on formly-field "Cor * *******" at bounding box center [880, 195] width 482 height 55
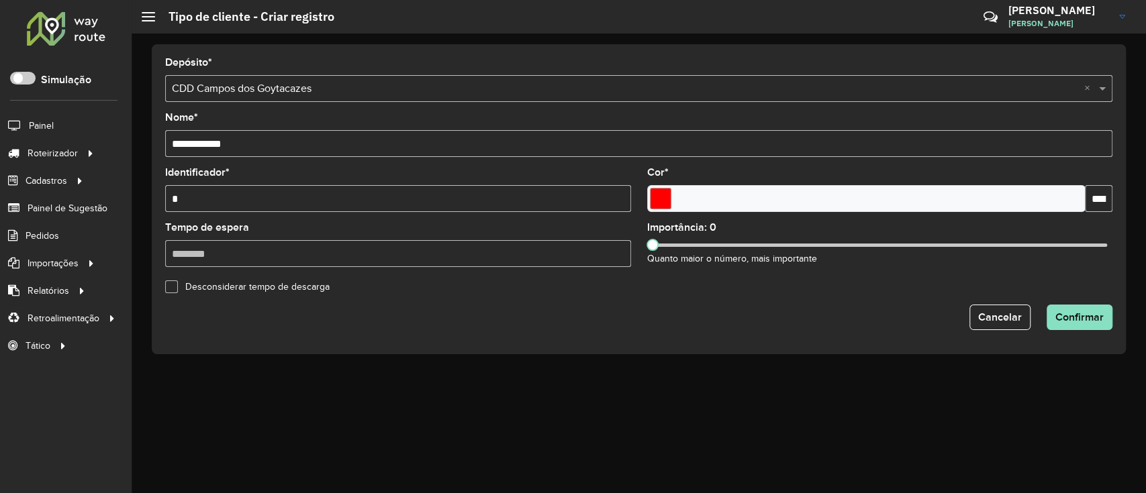
click at [1102, 196] on input "*******" at bounding box center [1099, 198] width 28 height 27
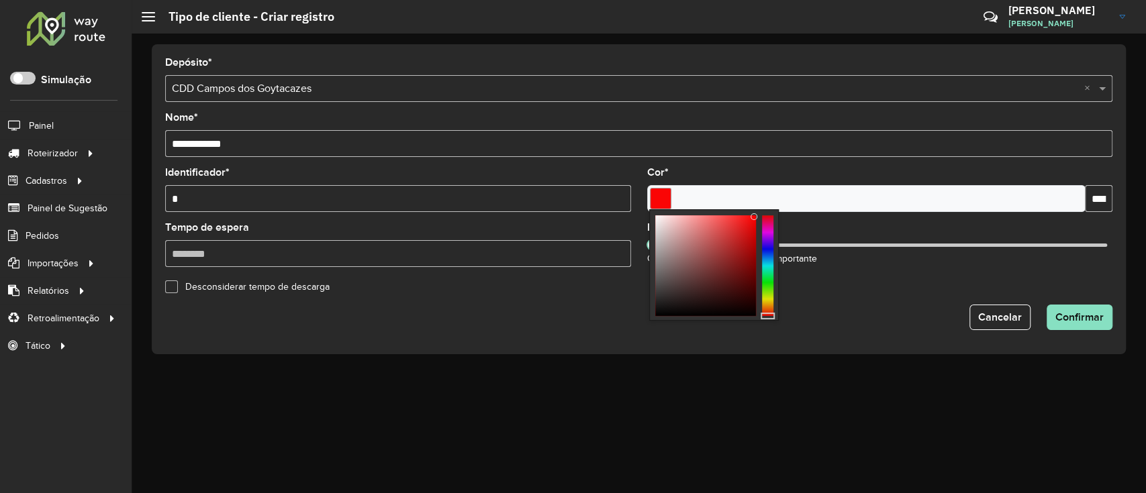
type input "*******"
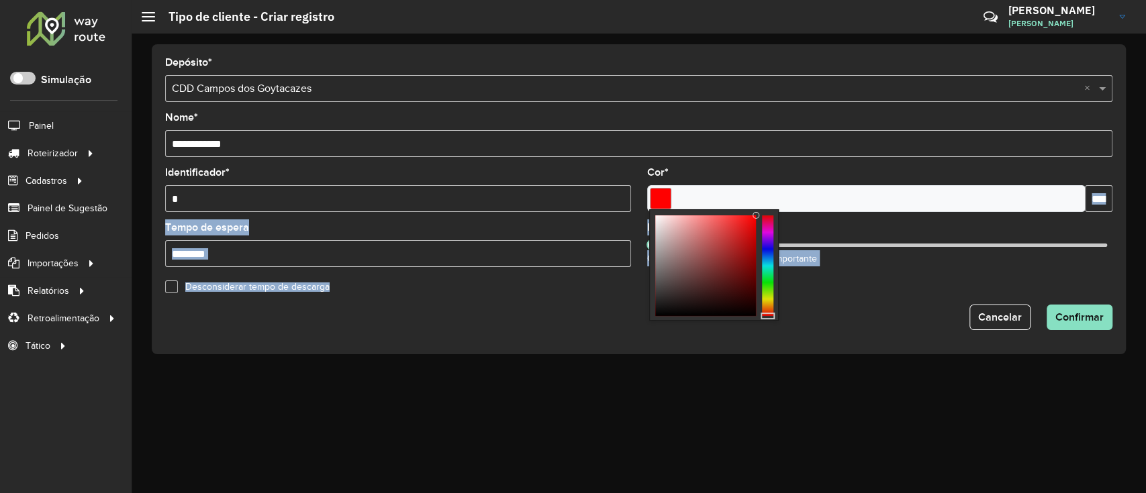
drag, startPoint x: 755, startPoint y: 218, endPoint x: 771, endPoint y: 207, distance: 19.9
click at [771, 207] on body "Aguarde... Pop-up bloqueado! Seu navegador bloqueou automáticamente a abertura …" at bounding box center [573, 246] width 1146 height 493
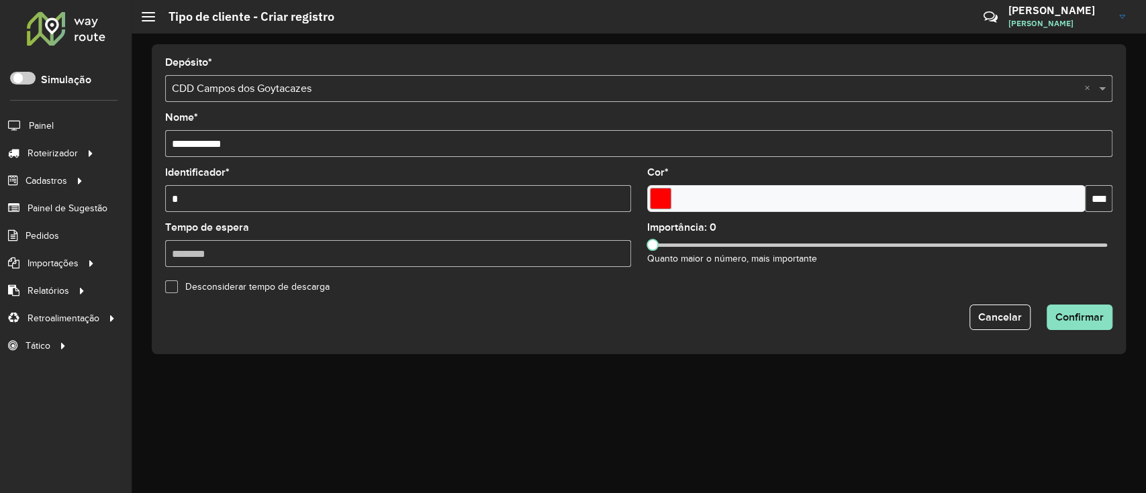
click at [777, 327] on div "Cancelar Confirmar" at bounding box center [638, 318] width 947 height 26
drag, startPoint x: 654, startPoint y: 252, endPoint x: 972, endPoint y: 256, distance: 318.3
click at [972, 256] on div "Importância: 704 Quanto maior o número, mais importante" at bounding box center [880, 245] width 466 height 44
click at [837, 222] on formly-field "Cor * *******" at bounding box center [880, 195] width 482 height 55
click at [977, 247] on div "Importância: 701 Quanto maior o número, mais importante" at bounding box center [880, 245] width 466 height 44
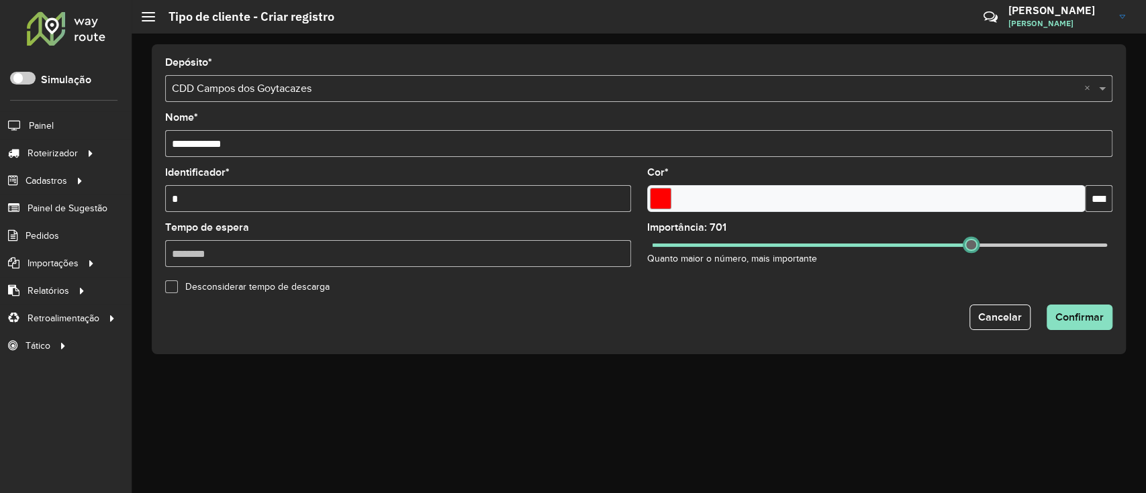
click at [968, 244] on span at bounding box center [971, 245] width 12 height 12
click at [1101, 312] on span "Confirmar" at bounding box center [1079, 317] width 48 height 11
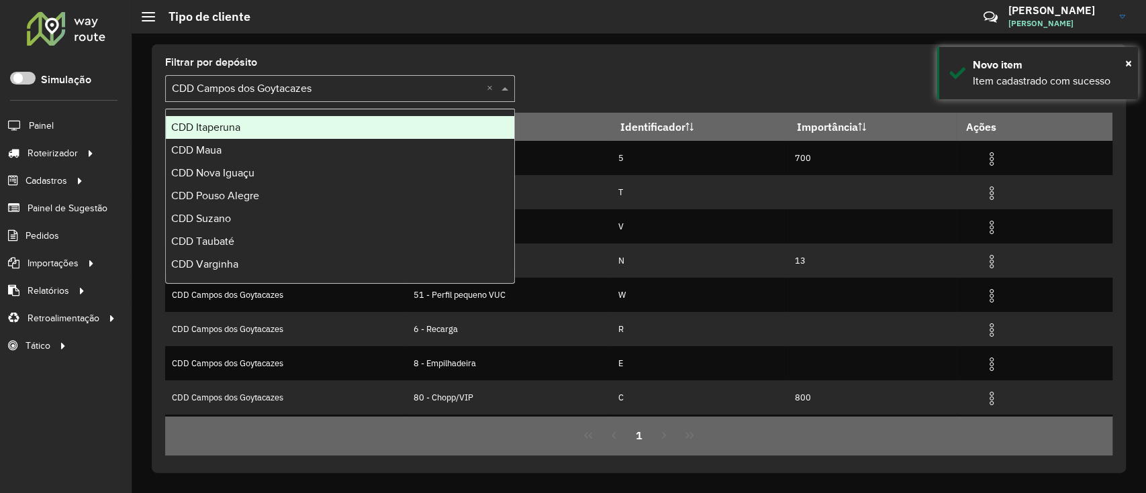
click at [301, 91] on input "text" at bounding box center [326, 89] width 309 height 16
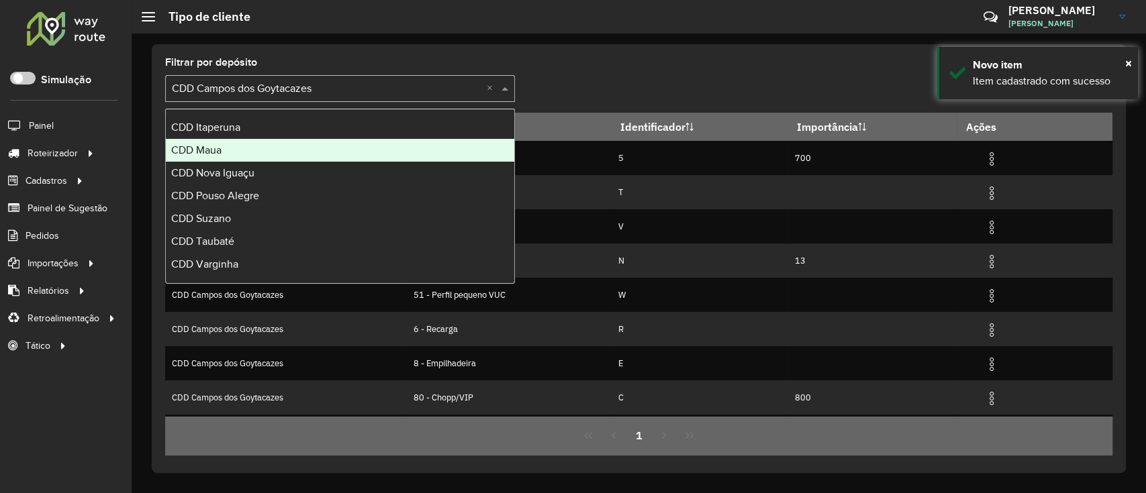
click at [283, 154] on div "CDD Maua" at bounding box center [340, 150] width 348 height 23
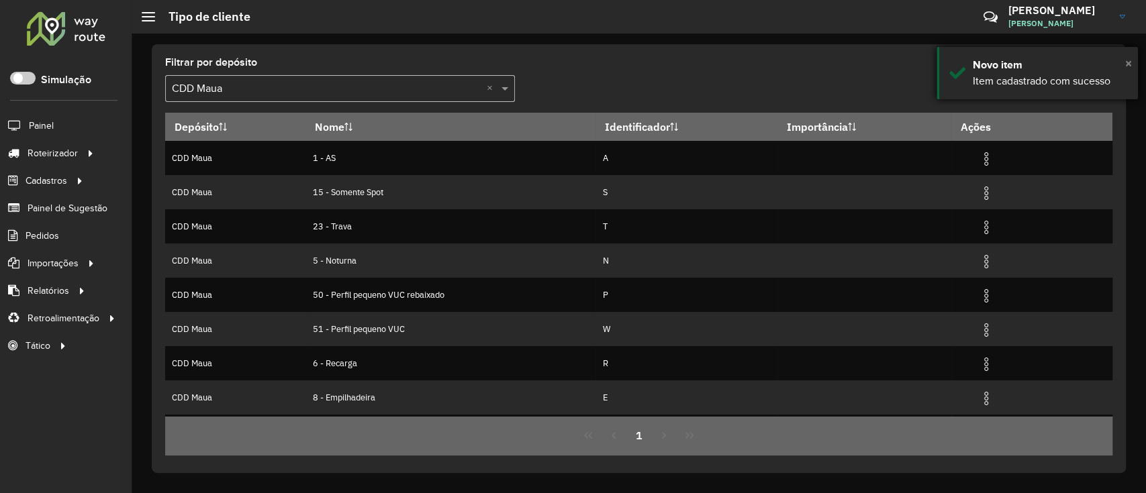
click at [1128, 67] on span "×" at bounding box center [1128, 63] width 7 height 15
click at [1046, 83] on div at bounding box center [993, 87] width 237 height 24
click at [1062, 83] on icon at bounding box center [1063, 87] width 14 height 16
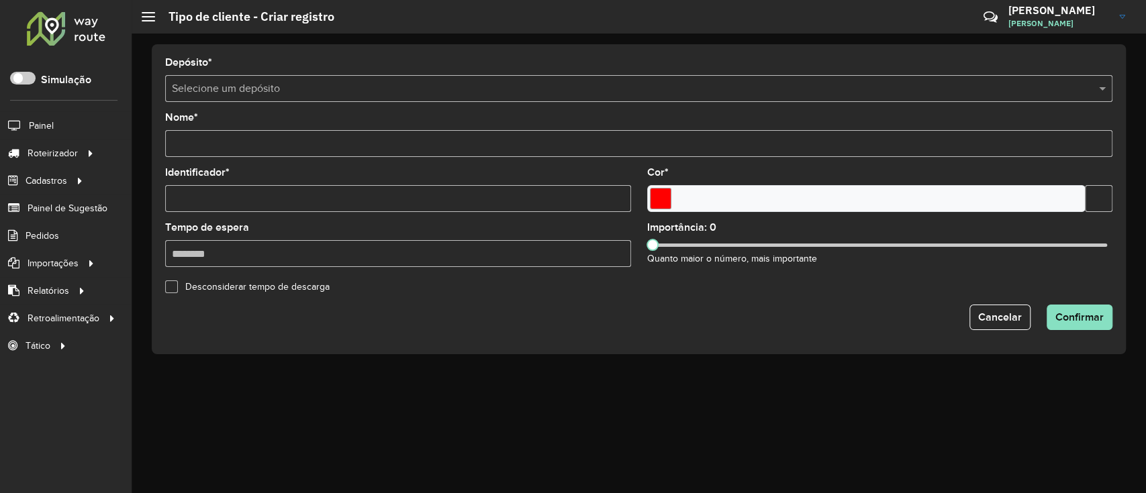
click at [189, 100] on div "Selecione um depósito" at bounding box center [638, 88] width 947 height 27
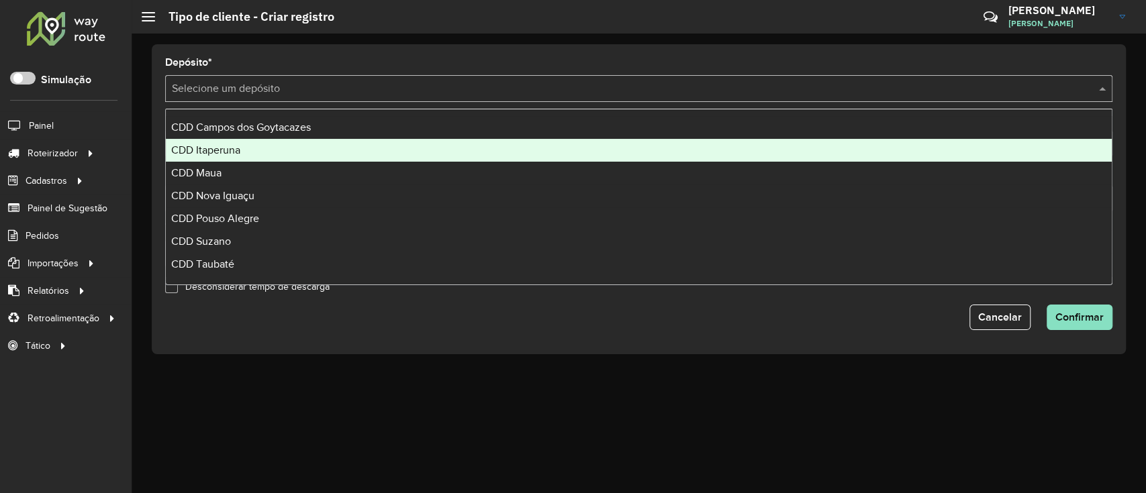
click at [224, 146] on span "CDD Itaperuna" at bounding box center [205, 149] width 69 height 11
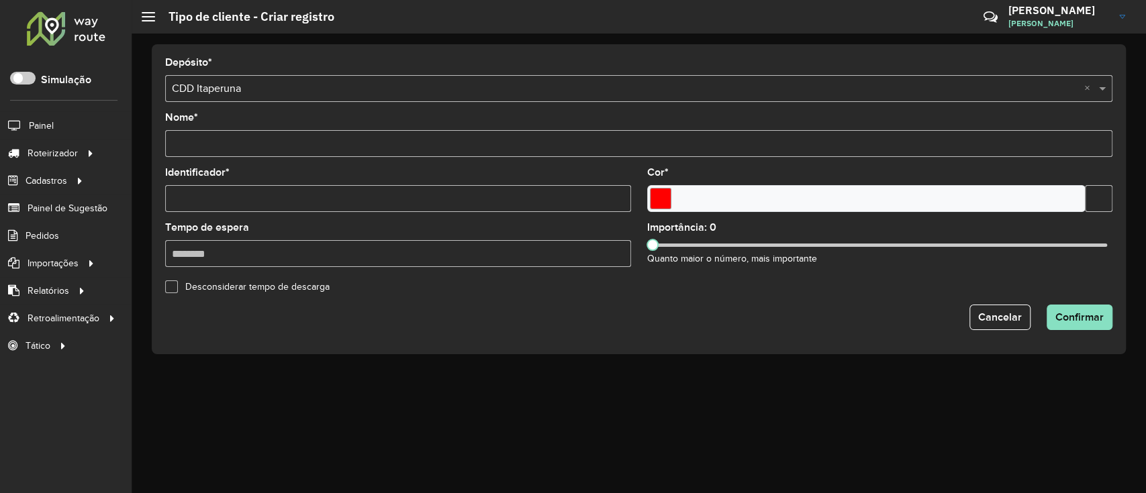
click at [239, 136] on input "Nome *" at bounding box center [638, 143] width 947 height 27
type input "**********"
click at [263, 195] on input "Identificador *" at bounding box center [398, 198] width 466 height 27
type input "*"
drag, startPoint x: 718, startPoint y: 246, endPoint x: 747, endPoint y: 246, distance: 28.2
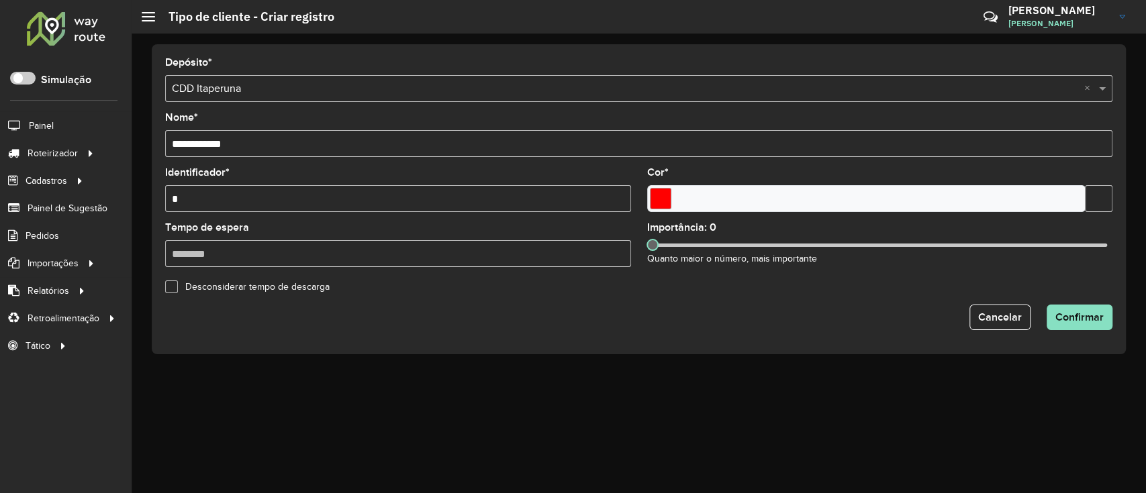
click at [747, 246] on div at bounding box center [880, 245] width 455 height 3
click at [747, 246] on span at bounding box center [746, 245] width 12 height 12
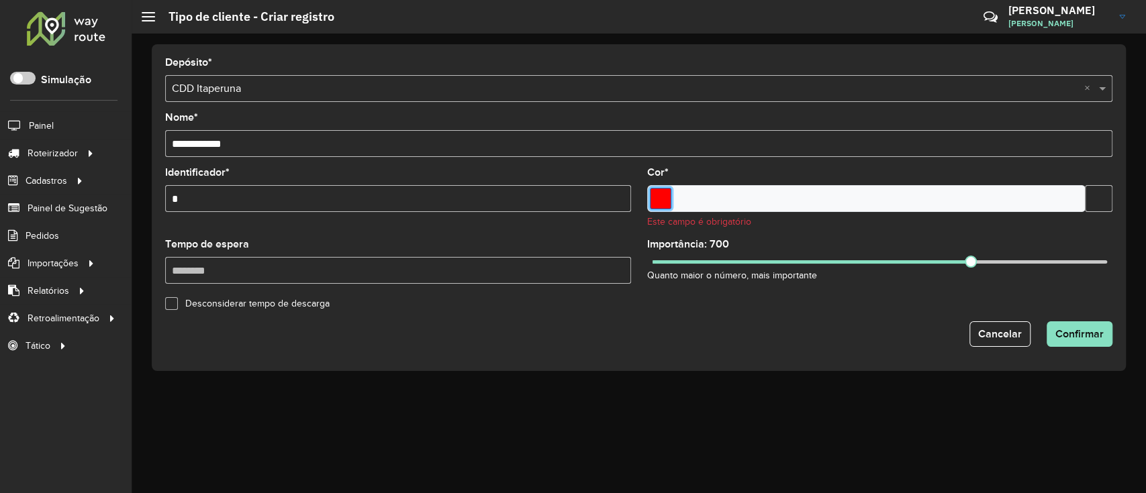
click at [661, 203] on input "Select a color" at bounding box center [660, 198] width 21 height 21
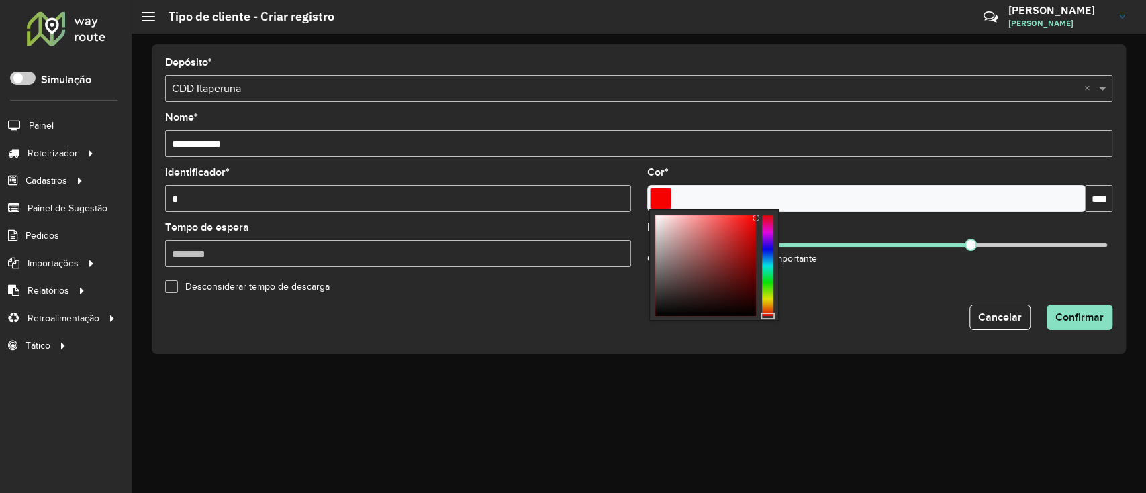
type input "*******"
drag, startPoint x: 757, startPoint y: 218, endPoint x: 763, endPoint y: 218, distance: 6.7
click at [763, 210] on div at bounding box center [714, 210] width 128 height 0
click at [904, 274] on formly-field "Importância: 700 Quanto maior o número, mais importante" at bounding box center [880, 250] width 482 height 55
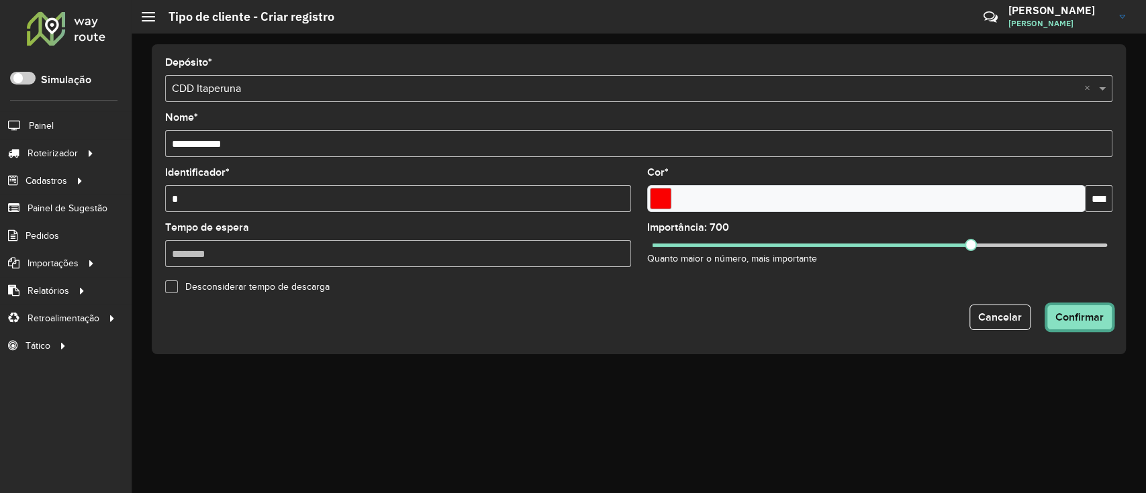
click at [1080, 318] on span "Confirmar" at bounding box center [1079, 317] width 48 height 11
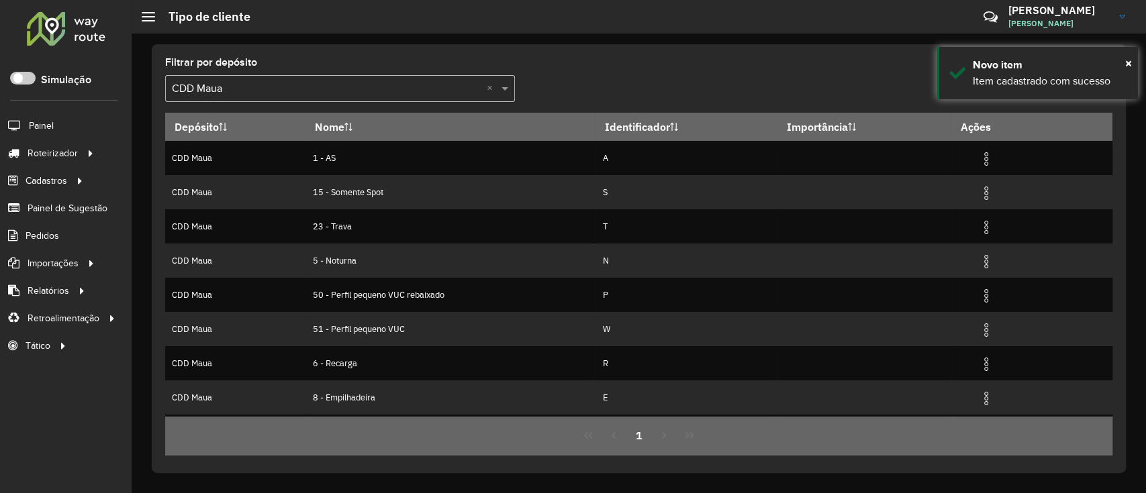
click at [460, 89] on input "text" at bounding box center [326, 89] width 309 height 16
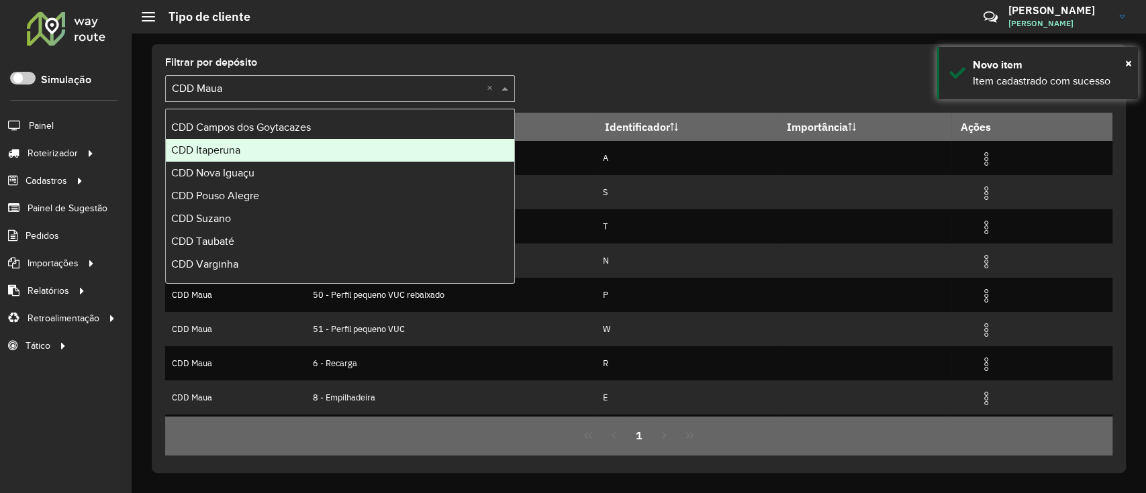
click at [324, 146] on div "CDD Itaperuna" at bounding box center [340, 150] width 348 height 23
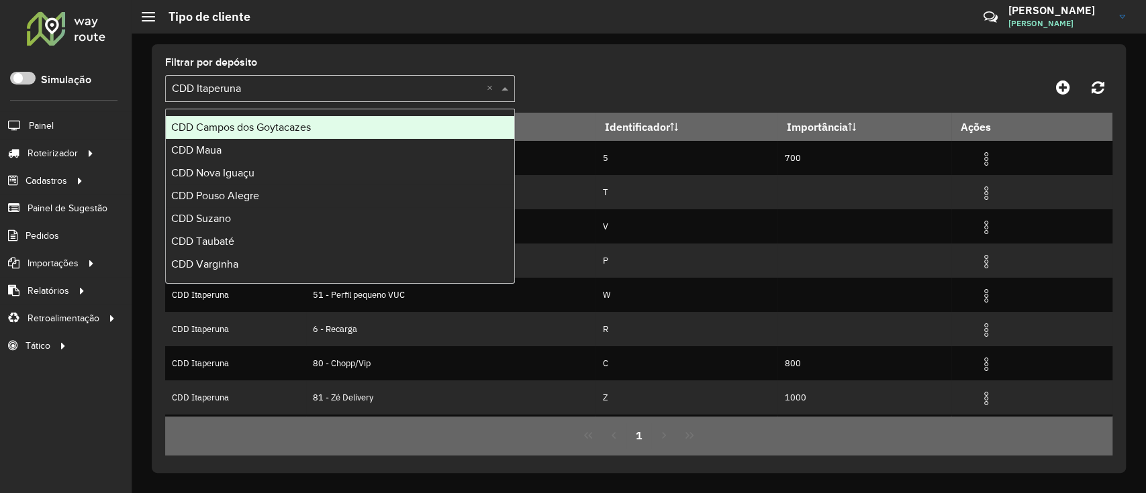
click at [374, 87] on input "text" at bounding box center [326, 89] width 309 height 16
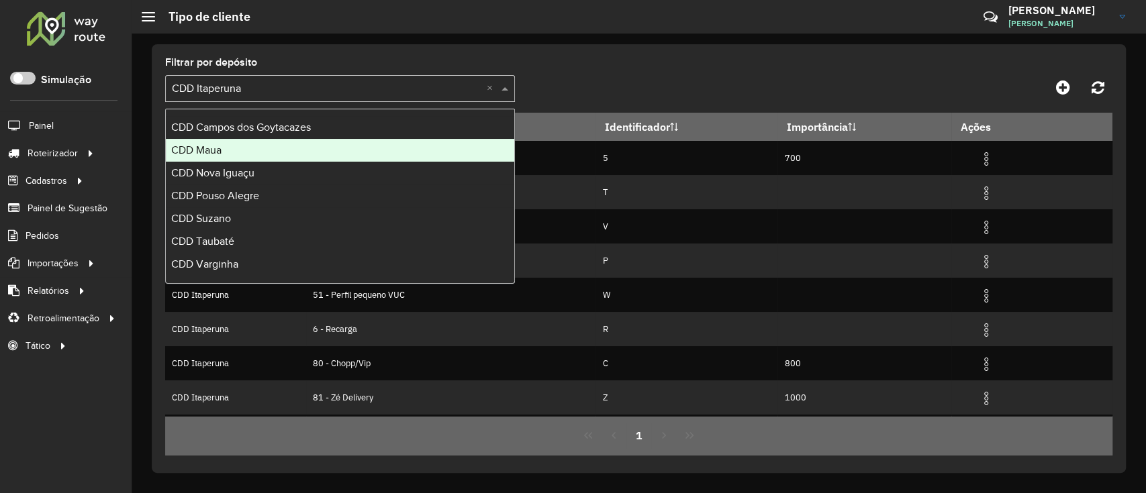
click at [259, 152] on div "CDD Maua" at bounding box center [340, 150] width 348 height 23
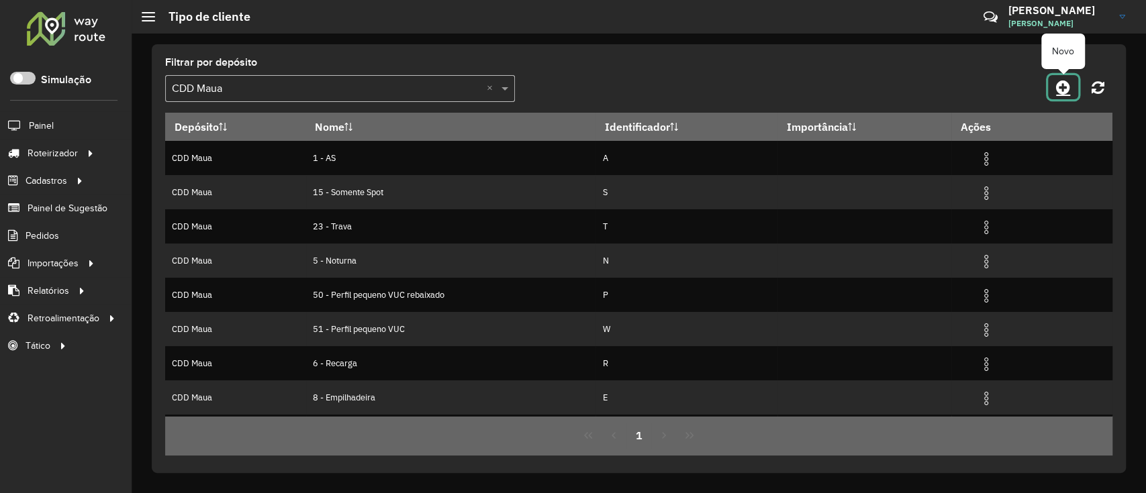
click at [1067, 88] on icon at bounding box center [1063, 87] width 14 height 16
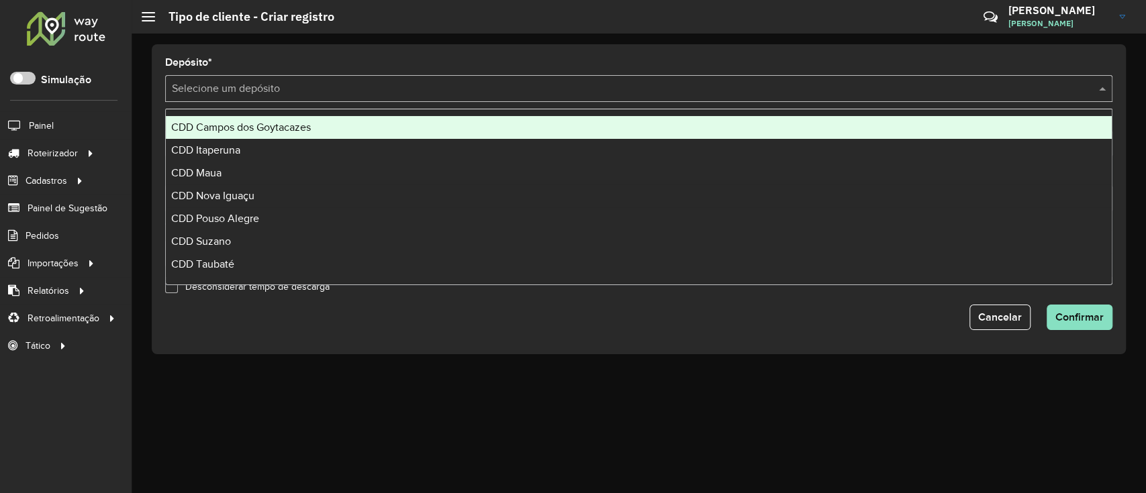
click at [302, 78] on div "Selecione um depósito" at bounding box center [638, 88] width 947 height 27
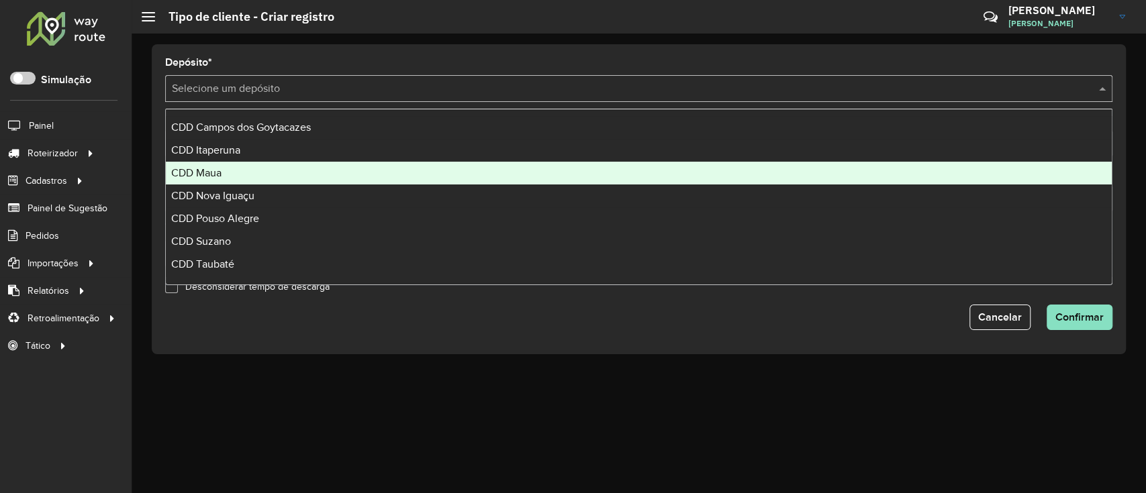
click at [224, 167] on div "CDD Maua" at bounding box center [639, 173] width 946 height 23
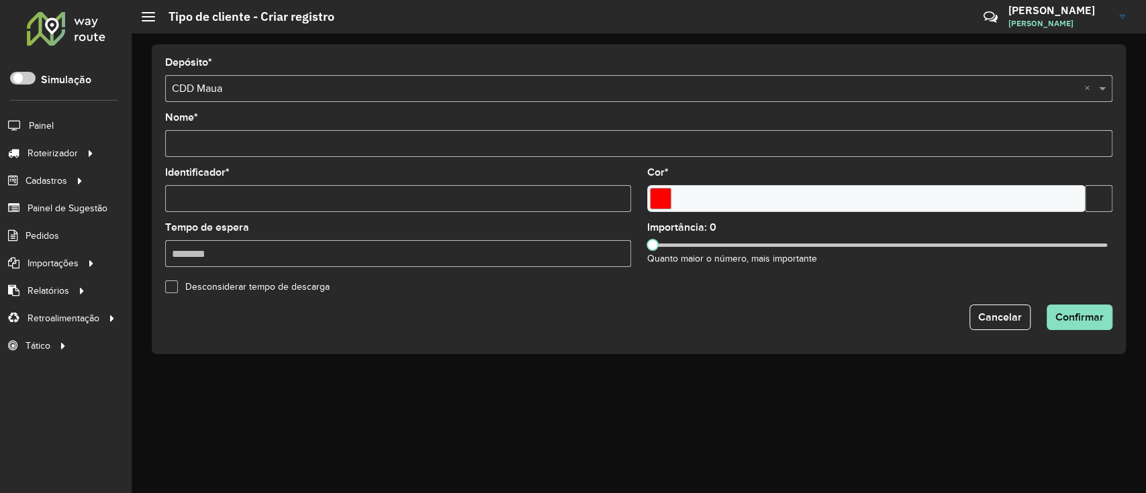
click at [242, 136] on input "Nome *" at bounding box center [638, 143] width 947 height 27
type input "**********"
click at [236, 203] on input "Identificador *" at bounding box center [398, 198] width 466 height 27
type input "*"
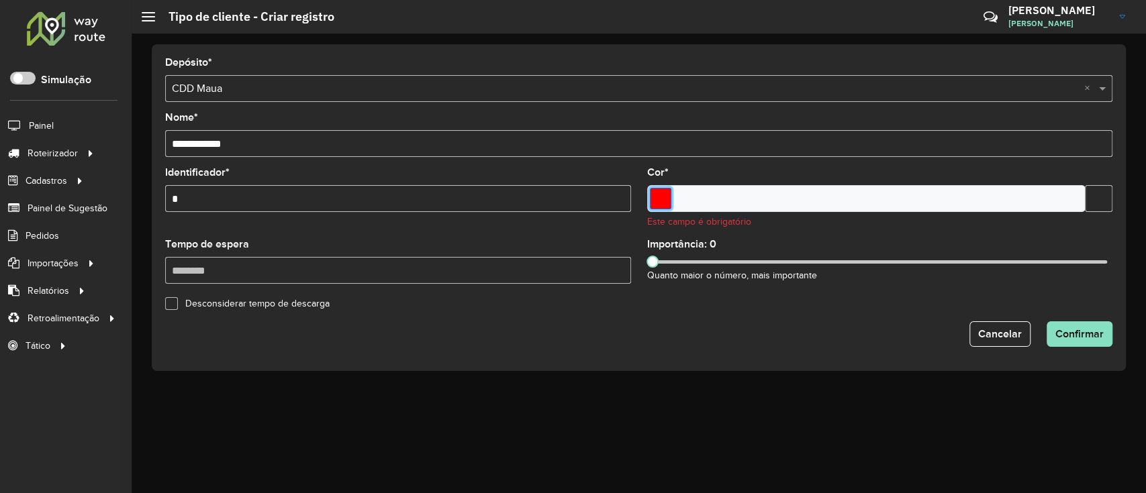
click at [666, 201] on input "Select a color" at bounding box center [660, 198] width 21 height 21
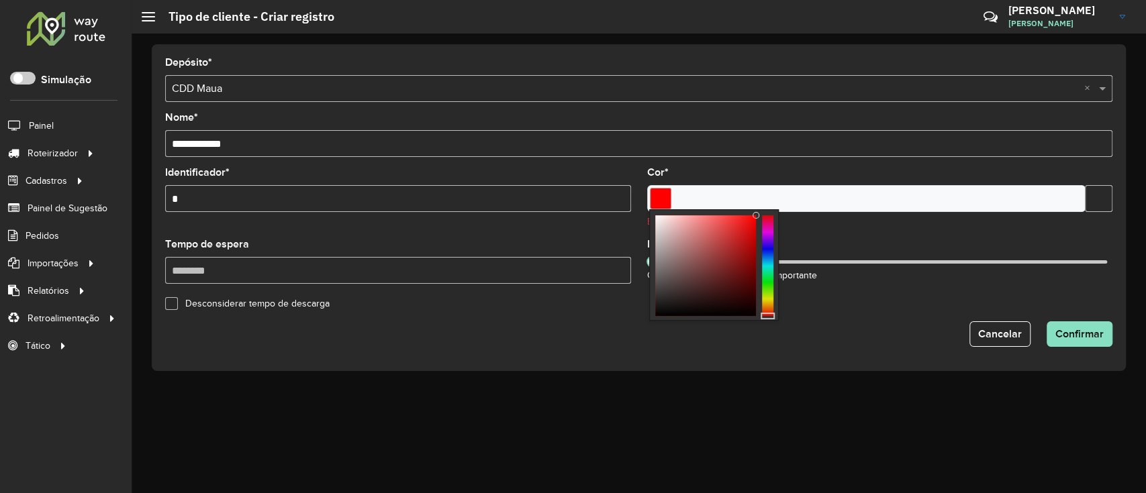
click at [856, 302] on div "Desconsiderar tempo de descarga" at bounding box center [638, 303] width 963 height 16
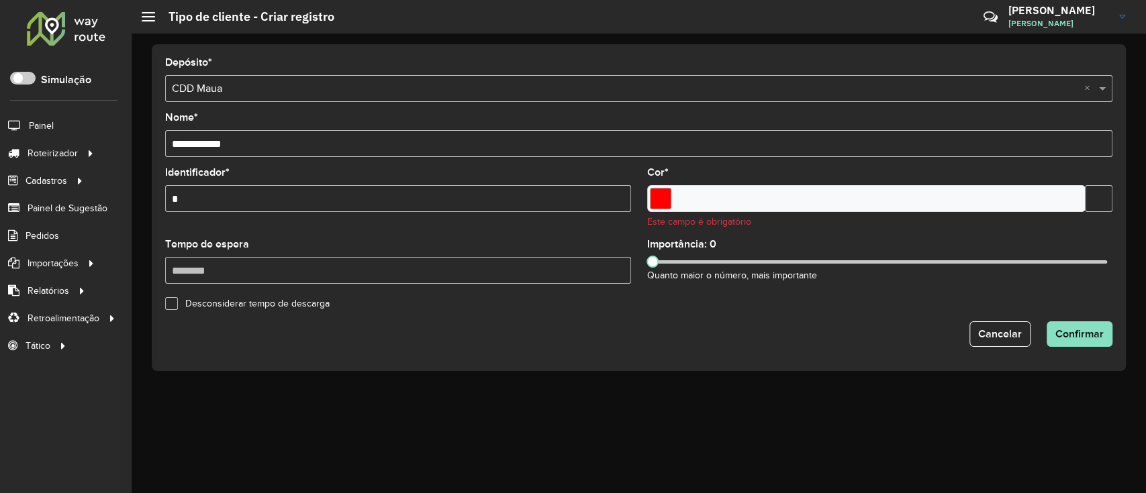
drag, startPoint x: 869, startPoint y: 271, endPoint x: 865, endPoint y: 266, distance: 7.1
click at [866, 269] on div "Importância: 0 Quanto maior o número, mais importante" at bounding box center [880, 262] width 466 height 44
click at [871, 256] on div "Importância: 0 Quanto maior o número, mais importante" at bounding box center [880, 262] width 466 height 44
click at [879, 256] on div "Importância: 0 Quanto maior o número, mais importante" at bounding box center [880, 262] width 466 height 44
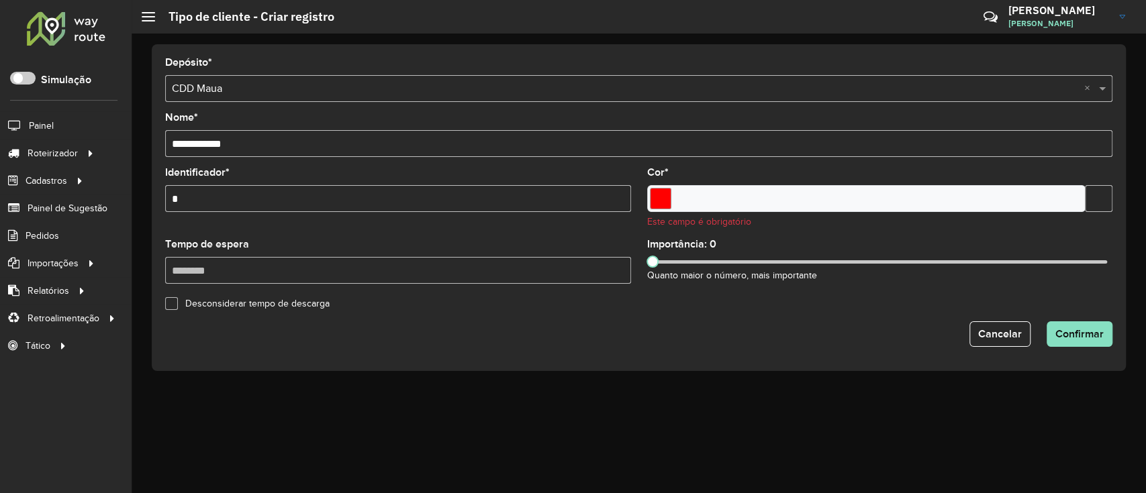
click at [647, 267] on div "Importância: 0 Quanto maior o número, mais importante" at bounding box center [880, 262] width 466 height 44
drag, startPoint x: 650, startPoint y: 263, endPoint x: 953, endPoint y: 254, distance: 302.9
click at [953, 254] on div "Importância: 660 Quanto maior o número, mais importante" at bounding box center [880, 262] width 466 height 44
click at [1090, 330] on span "Confirmar" at bounding box center [1079, 333] width 48 height 11
click at [661, 201] on input "Select a color" at bounding box center [660, 198] width 21 height 21
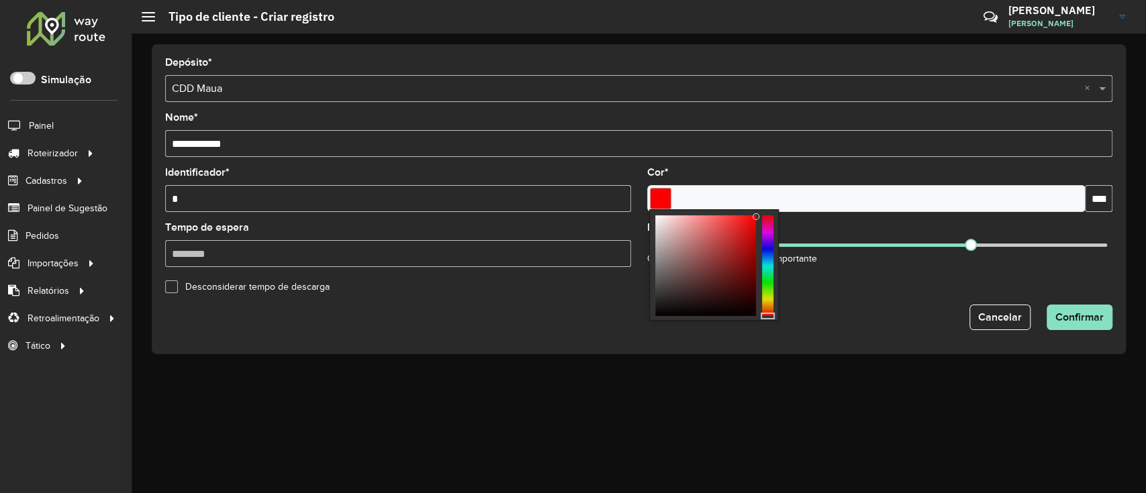
type input "*******"
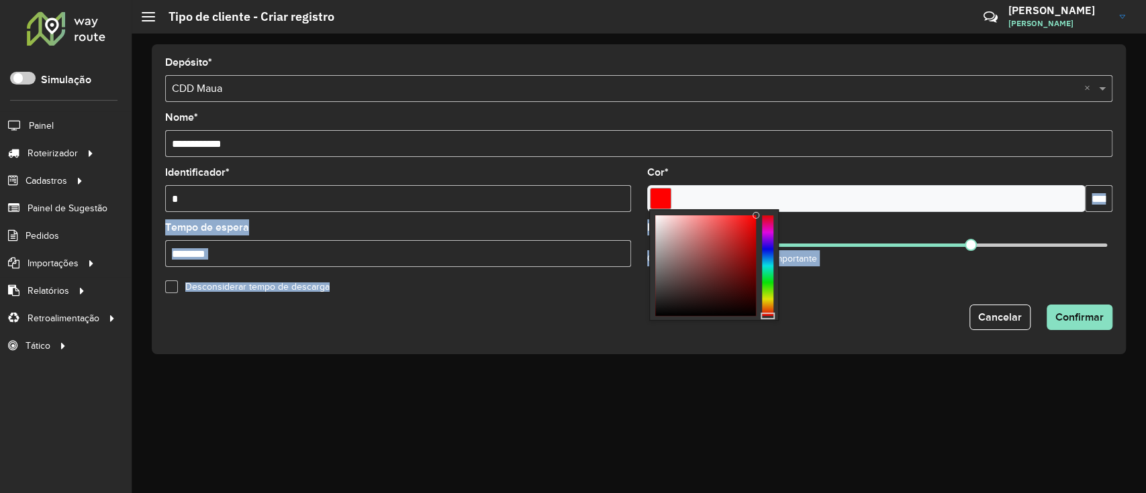
drag, startPoint x: 755, startPoint y: 213, endPoint x: 771, endPoint y: 207, distance: 17.2
click at [771, 207] on body "Aguarde... Pop-up bloqueado! Seu navegador bloqueou automáticamente a abertura …" at bounding box center [573, 246] width 1146 height 493
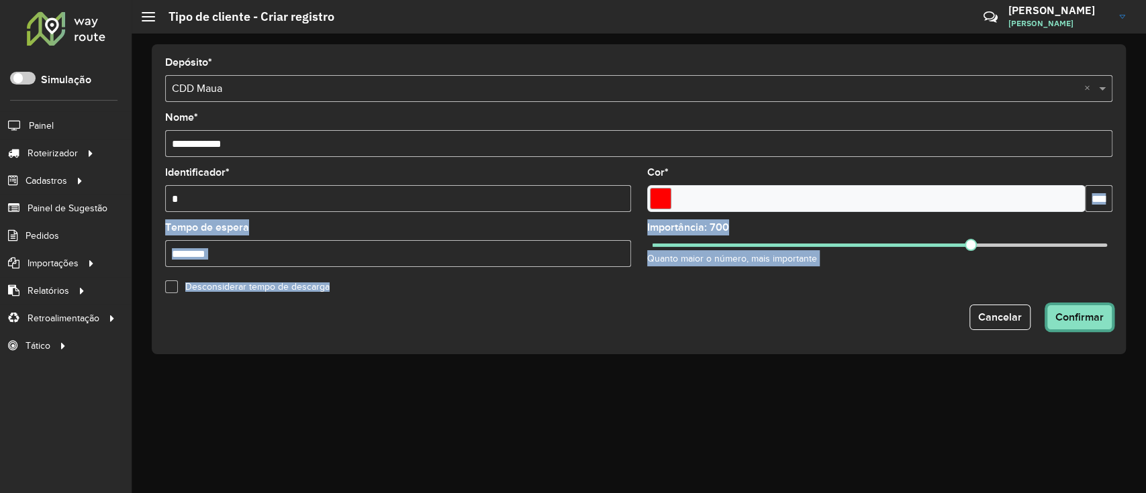
click at [1066, 321] on span "Confirmar" at bounding box center [1079, 317] width 48 height 11
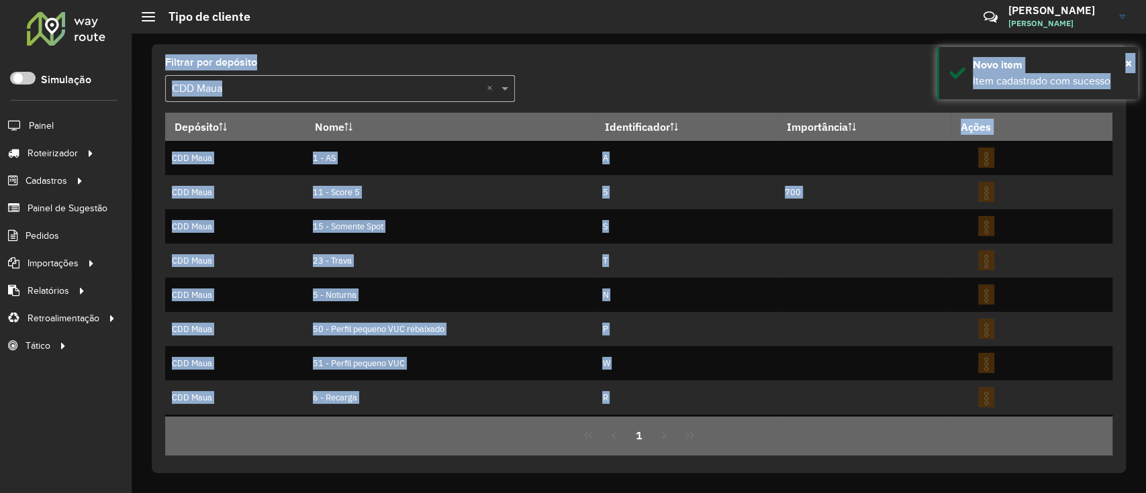
click at [706, 81] on formly-group "Filtrar por depósito Selecione um depósito × CDD Maua ×" at bounding box center [515, 85] width 700 height 55
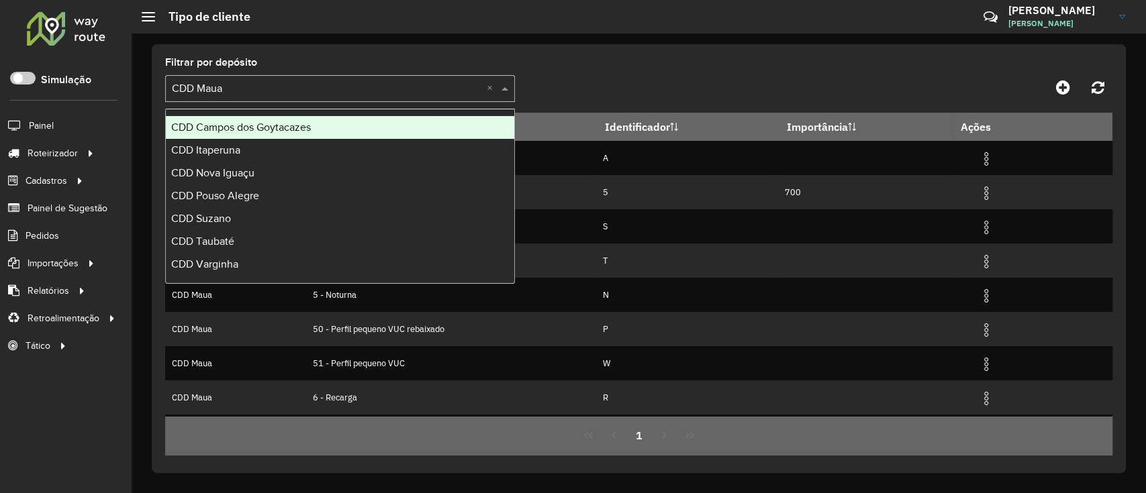
click at [373, 85] on input "text" at bounding box center [326, 89] width 309 height 16
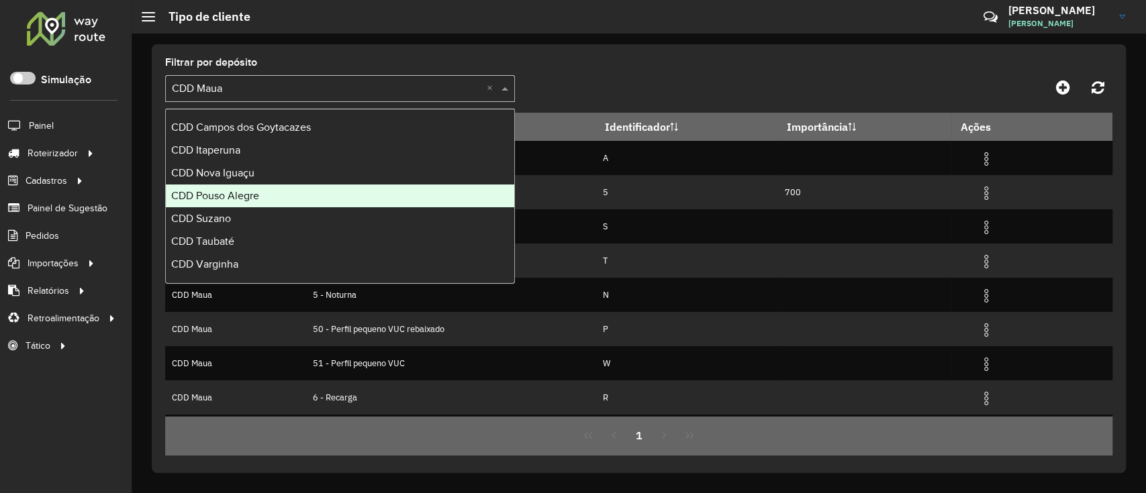
click at [279, 193] on div "CDD Pouso Alegre" at bounding box center [340, 196] width 348 height 23
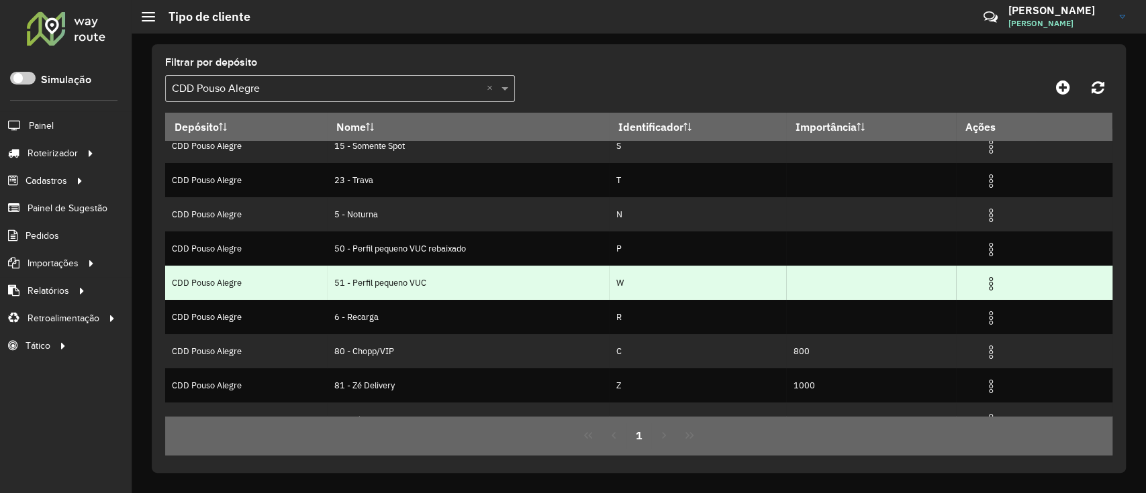
scroll to position [66, 0]
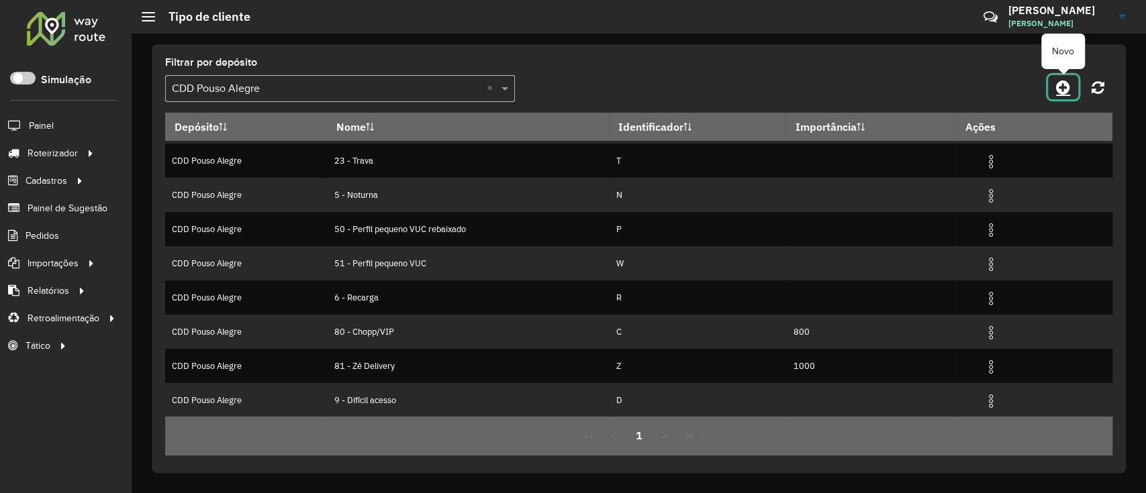
click at [1067, 82] on icon at bounding box center [1063, 87] width 14 height 16
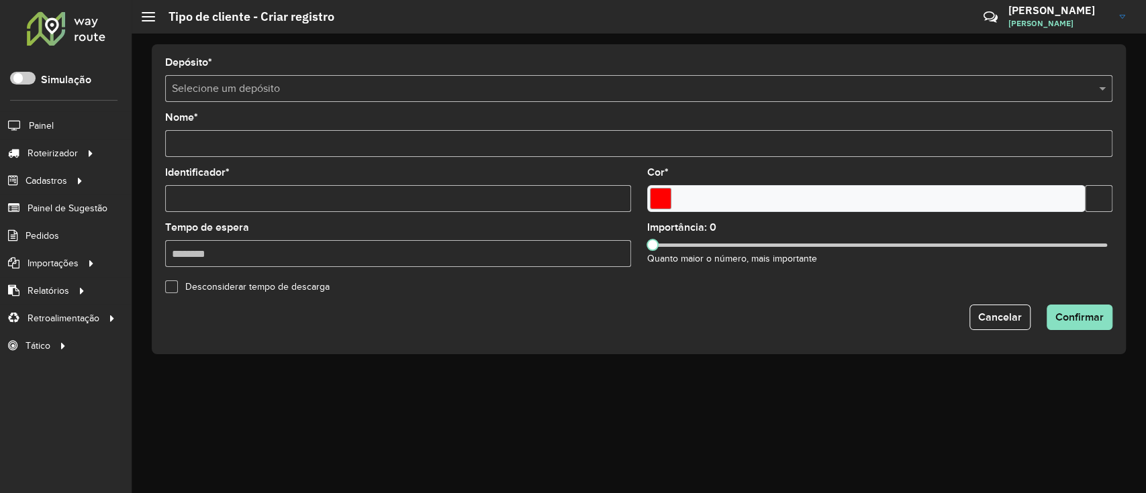
click at [281, 94] on input "text" at bounding box center [625, 89] width 907 height 16
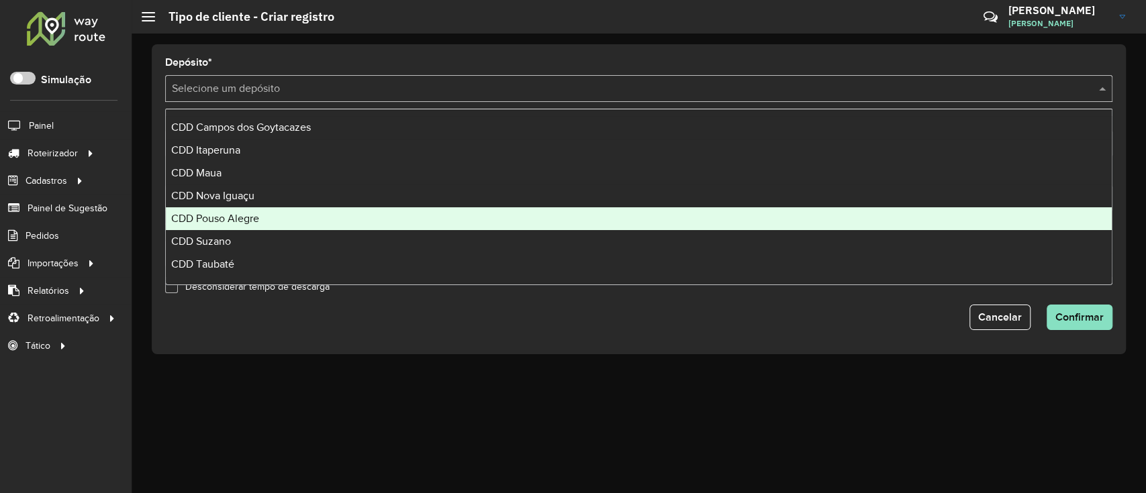
click at [253, 213] on span "CDD Pouso Alegre" at bounding box center [215, 218] width 88 height 11
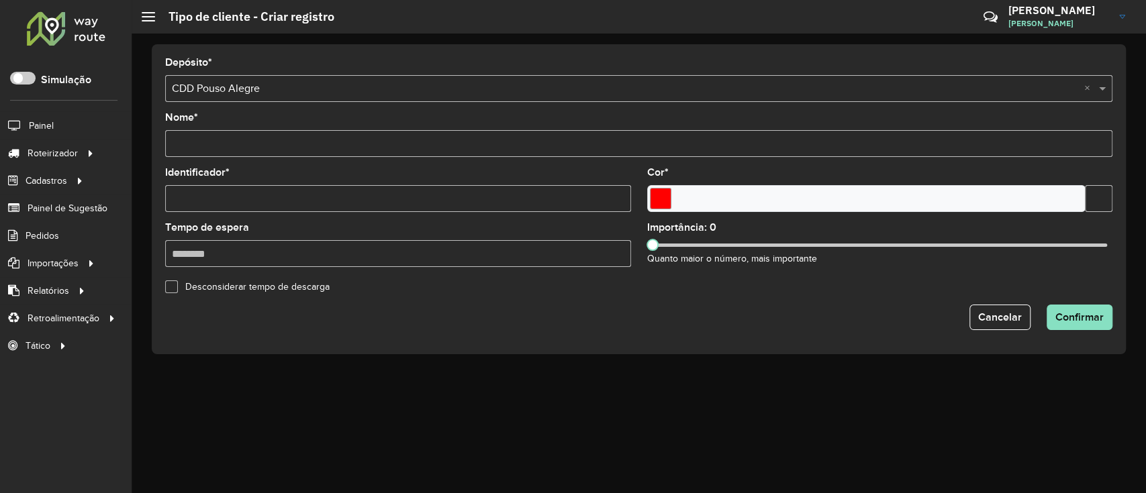
click at [285, 148] on input "Nome *" at bounding box center [638, 143] width 947 height 27
type input "**********"
click at [393, 188] on input "Identificador *" at bounding box center [398, 198] width 466 height 27
type input "*"
drag, startPoint x: 651, startPoint y: 248, endPoint x: 964, endPoint y: 241, distance: 313.6
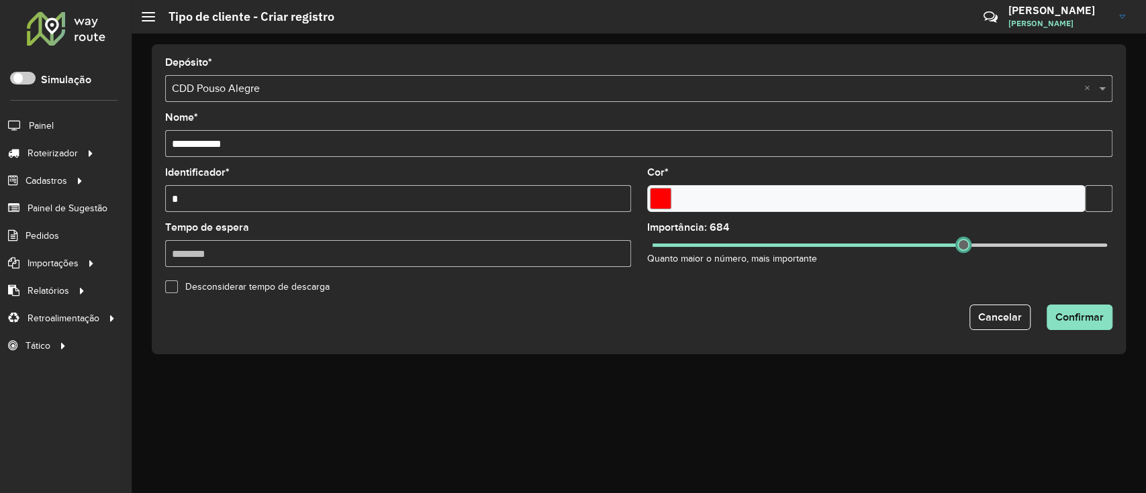
click at [964, 241] on span at bounding box center [963, 245] width 12 height 12
click at [1085, 320] on span "Confirmar" at bounding box center [1079, 317] width 48 height 11
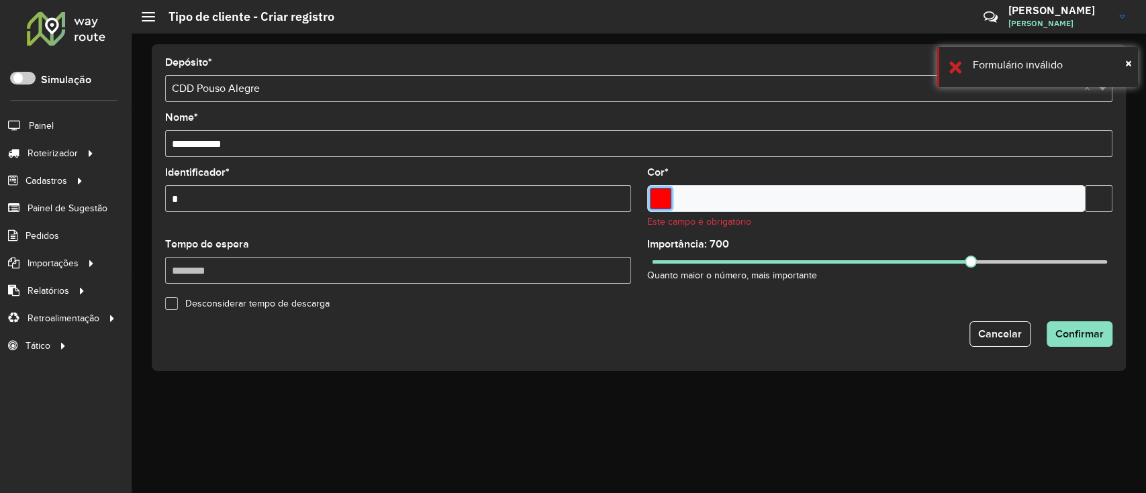
click at [665, 194] on input "Select a color" at bounding box center [660, 198] width 21 height 21
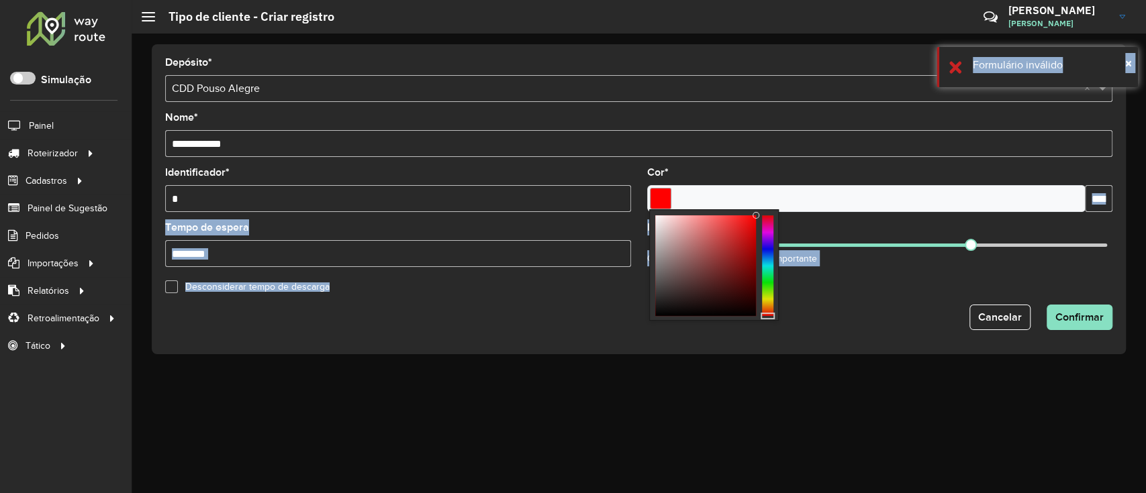
drag, startPoint x: 753, startPoint y: 216, endPoint x: 816, endPoint y: 201, distance: 64.7
click at [816, 201] on body "Aguarde... Pop-up bloqueado! Seu navegador bloqueou automáticamente a abertura …" at bounding box center [573, 246] width 1146 height 493
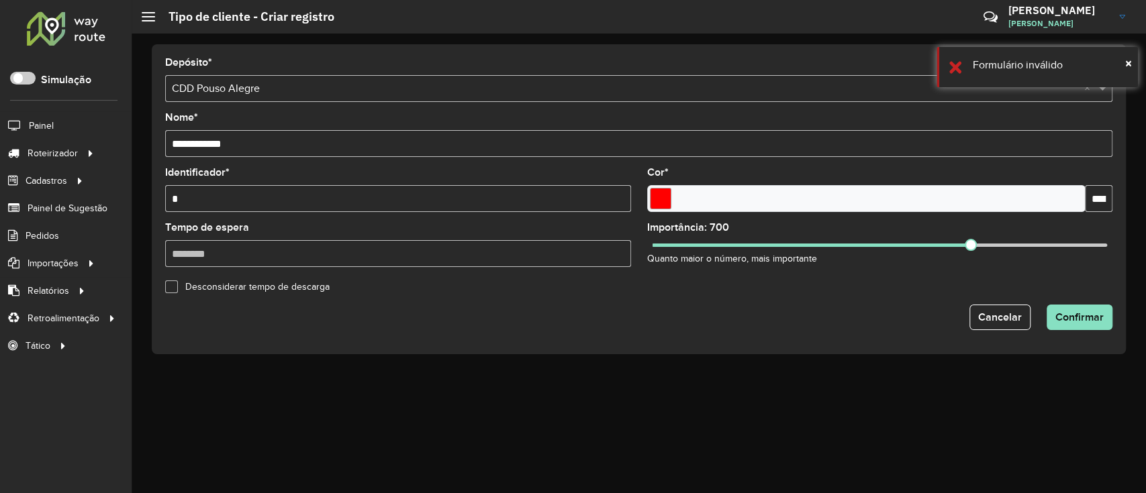
click at [825, 318] on div "Cancelar Confirmar" at bounding box center [638, 318] width 947 height 26
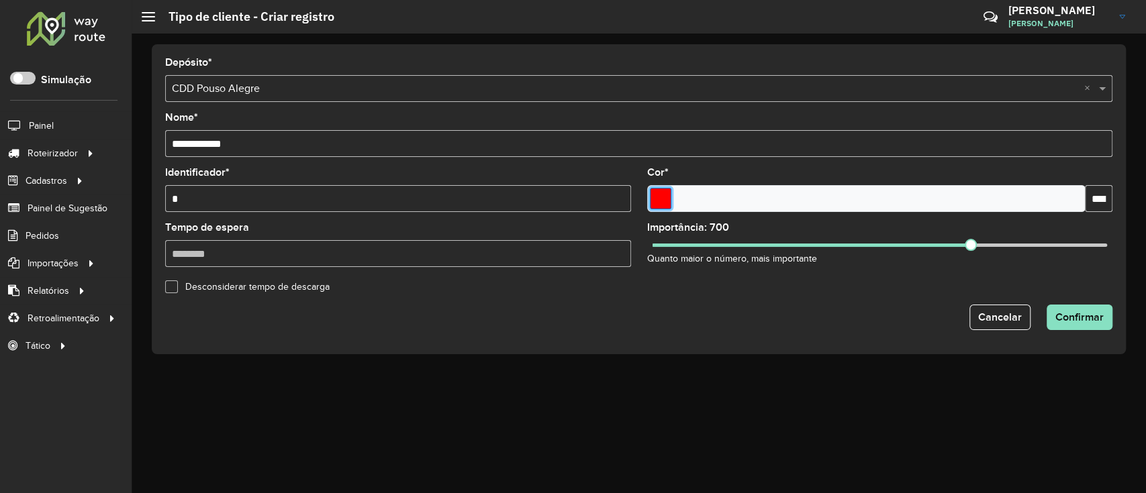
click at [659, 199] on input "Select a color" at bounding box center [660, 198] width 21 height 21
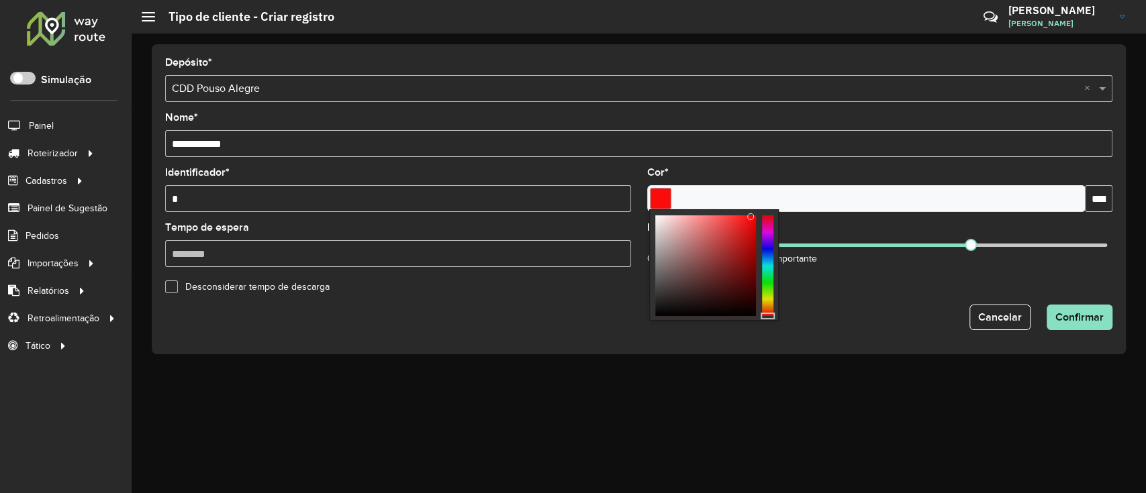
type input "*******"
drag, startPoint x: 755, startPoint y: 215, endPoint x: 763, endPoint y: 209, distance: 9.1
click at [763, 209] on div at bounding box center [714, 264] width 130 height 111
click at [1098, 315] on span "Confirmar" at bounding box center [1079, 317] width 48 height 11
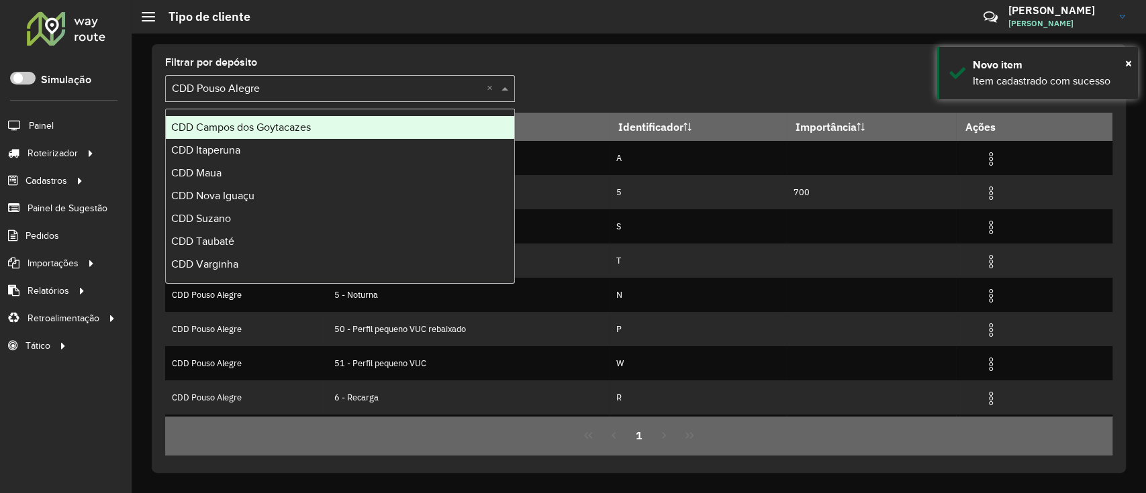
click at [354, 89] on input "text" at bounding box center [326, 89] width 309 height 16
click at [349, 126] on div "CDD Campos dos Goytacazes" at bounding box center [340, 127] width 348 height 23
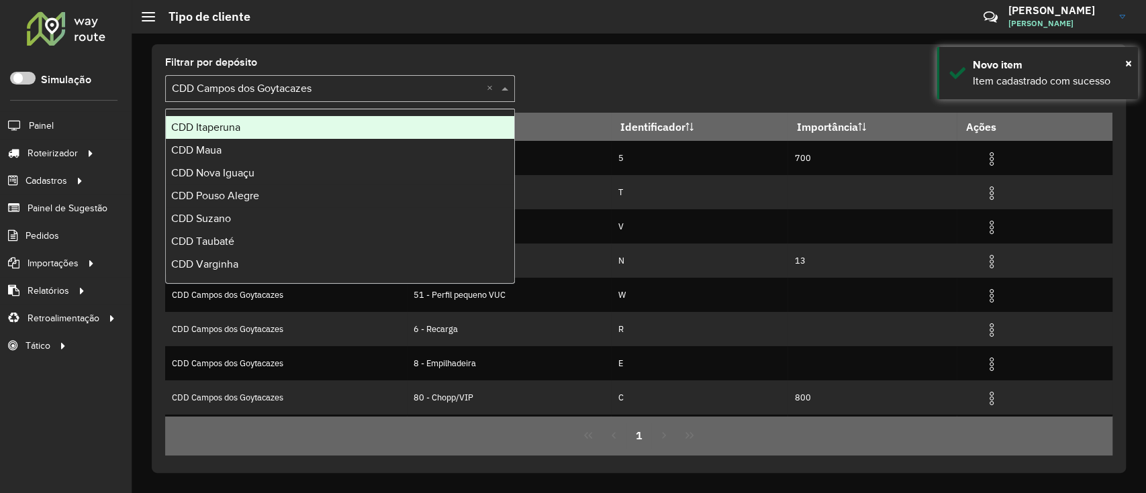
click at [371, 77] on div "Selecione um depósito × CDD Campos dos Goytacazes ×" at bounding box center [340, 88] width 350 height 27
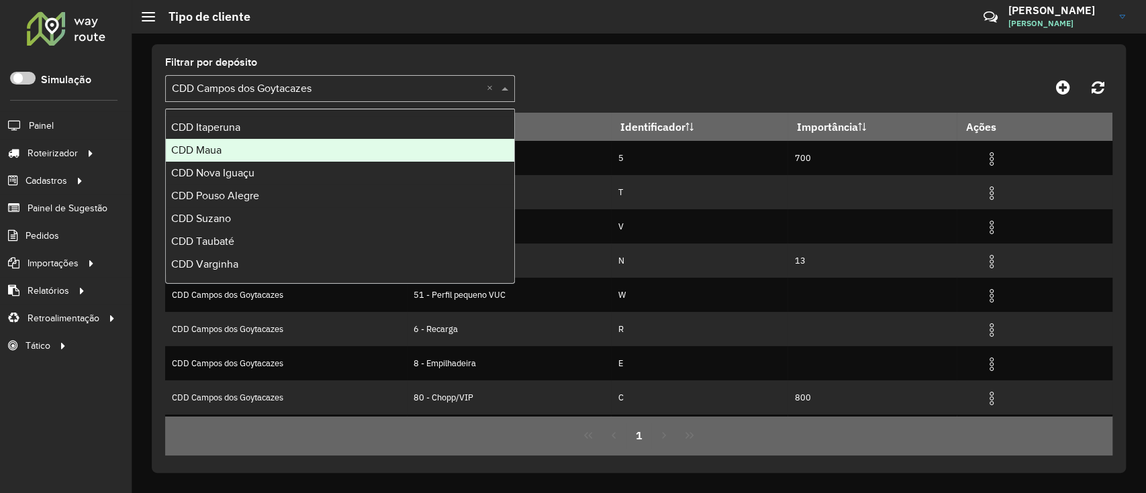
click at [314, 146] on div "CDD Maua" at bounding box center [340, 150] width 348 height 23
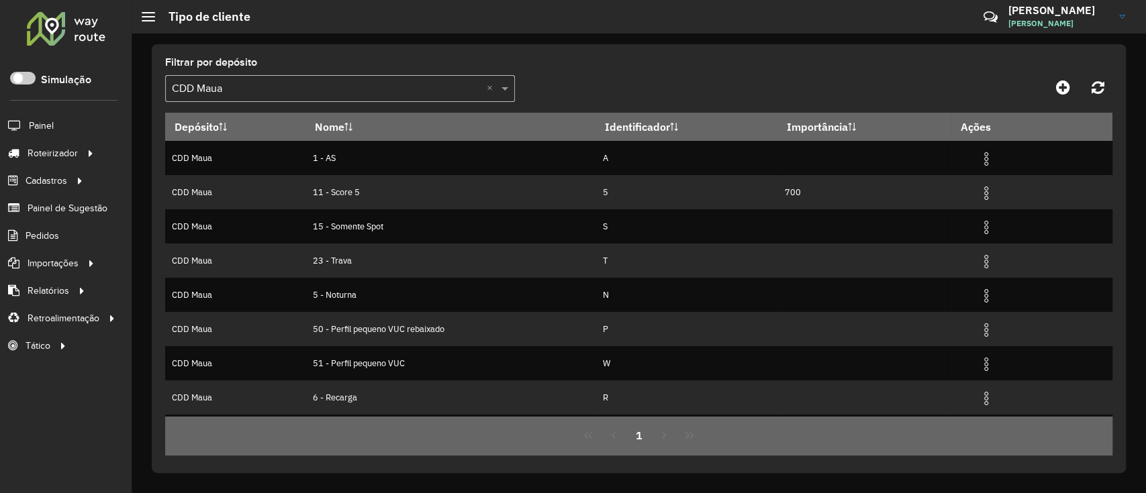
click at [413, 95] on input "text" at bounding box center [326, 89] width 309 height 16
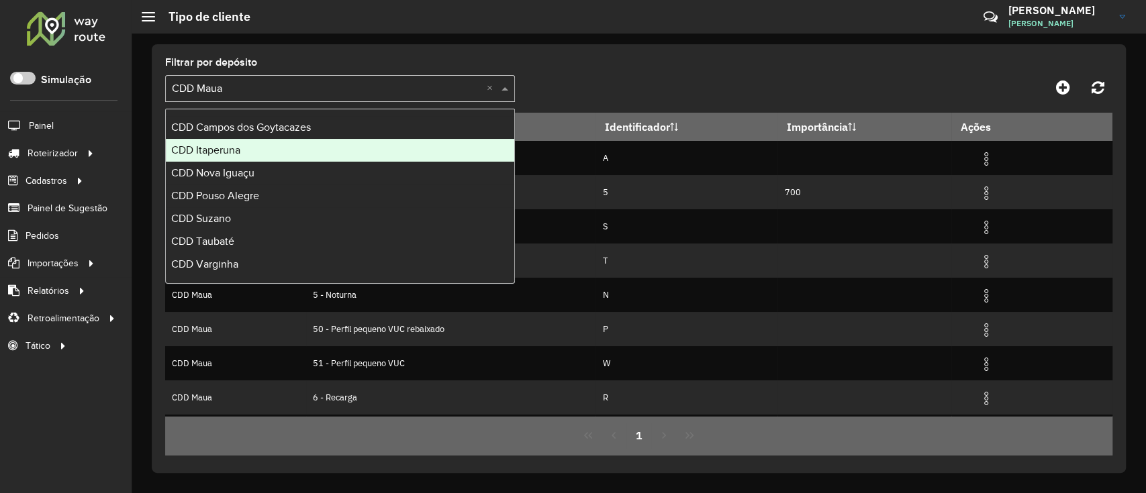
click at [306, 146] on div "CDD Itaperuna" at bounding box center [340, 150] width 348 height 23
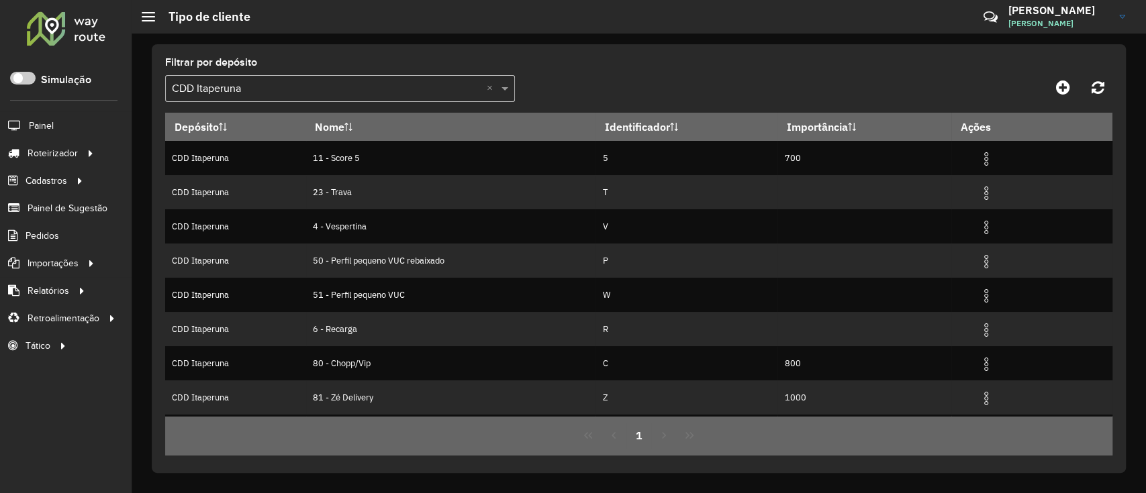
click at [430, 78] on div "Selecione um depósito × CDD Itaperuna ×" at bounding box center [340, 88] width 350 height 27
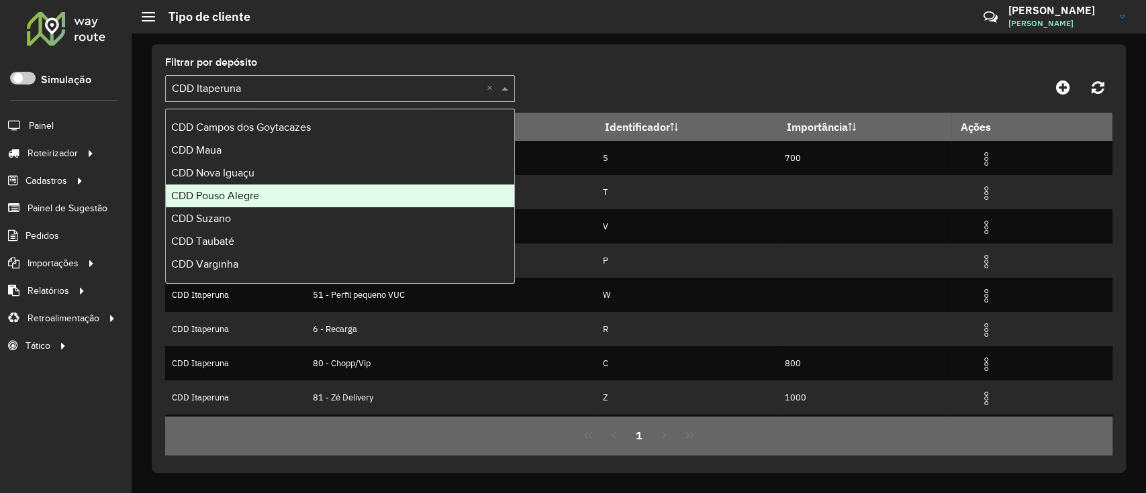
click at [320, 191] on div "CDD Pouso Alegre" at bounding box center [340, 196] width 348 height 23
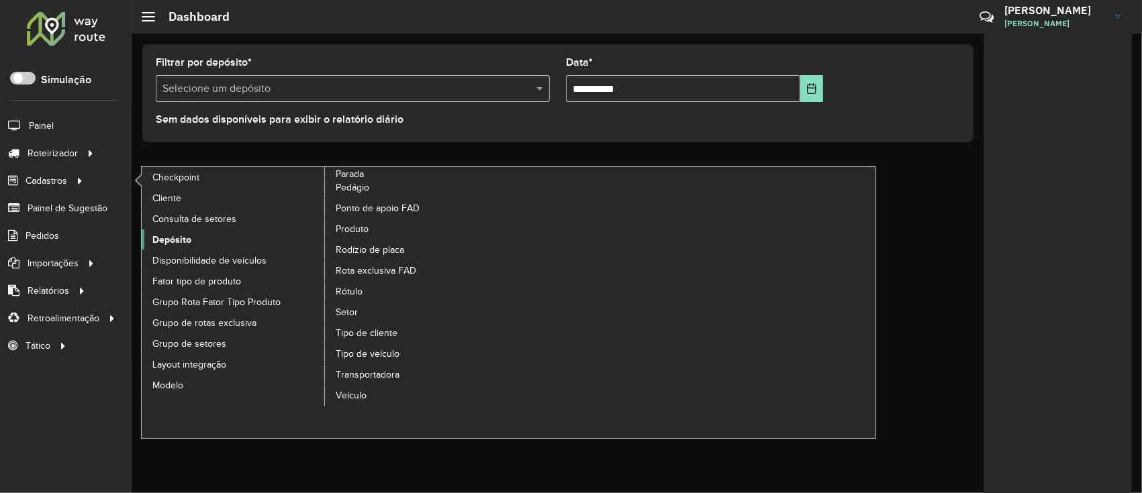
click at [213, 240] on link "Depósito" at bounding box center [234, 240] width 184 height 20
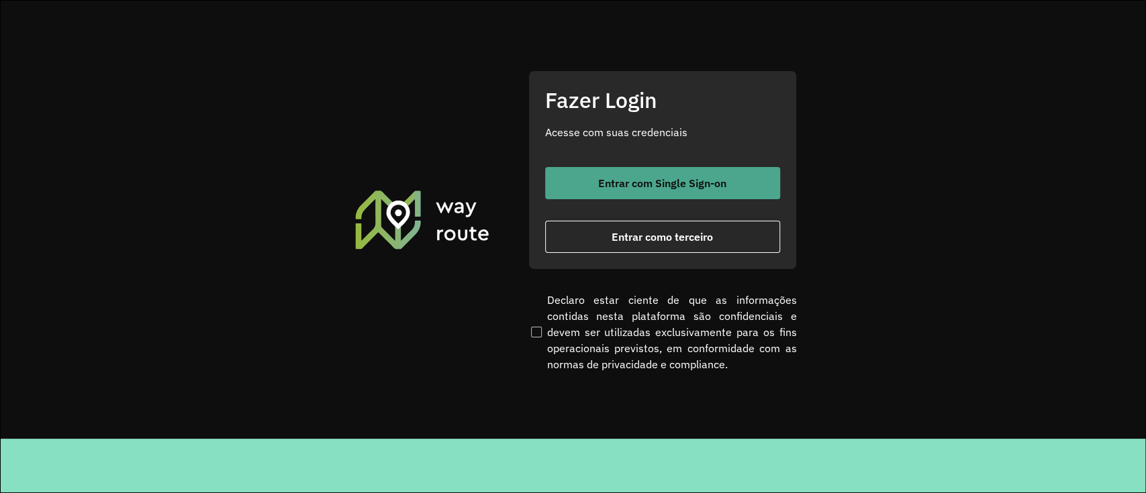
click at [634, 193] on button "Entrar com Single Sign-on" at bounding box center [662, 183] width 235 height 32
